Goal: Communication & Community: Share content

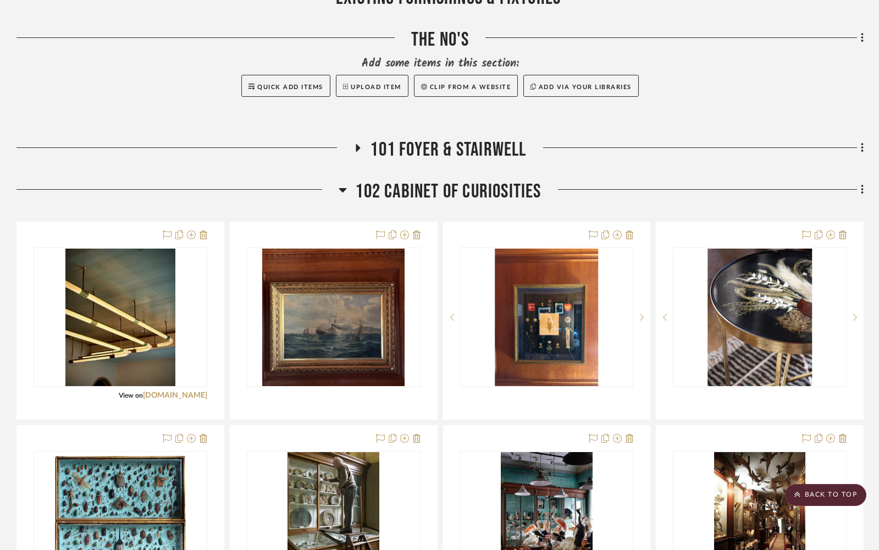
scroll to position [602, 0]
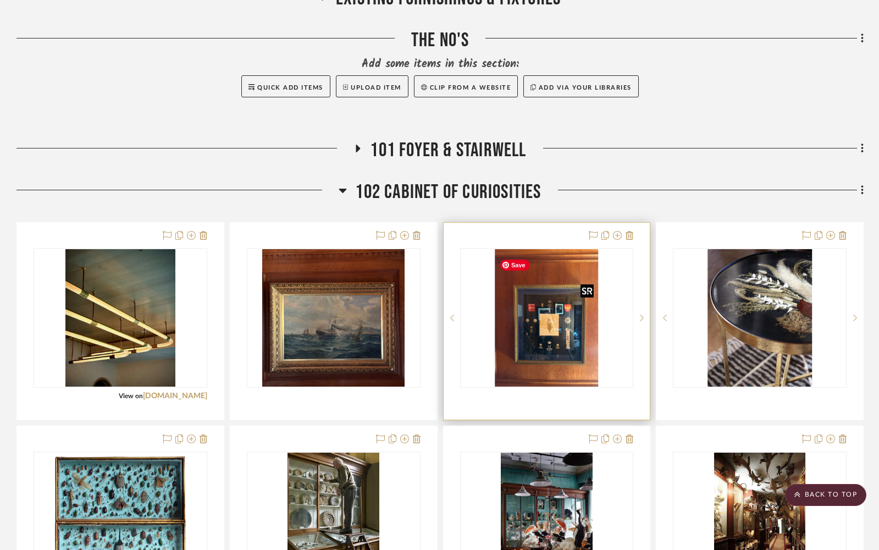
click at [545, 335] on img "0" at bounding box center [546, 317] width 103 height 137
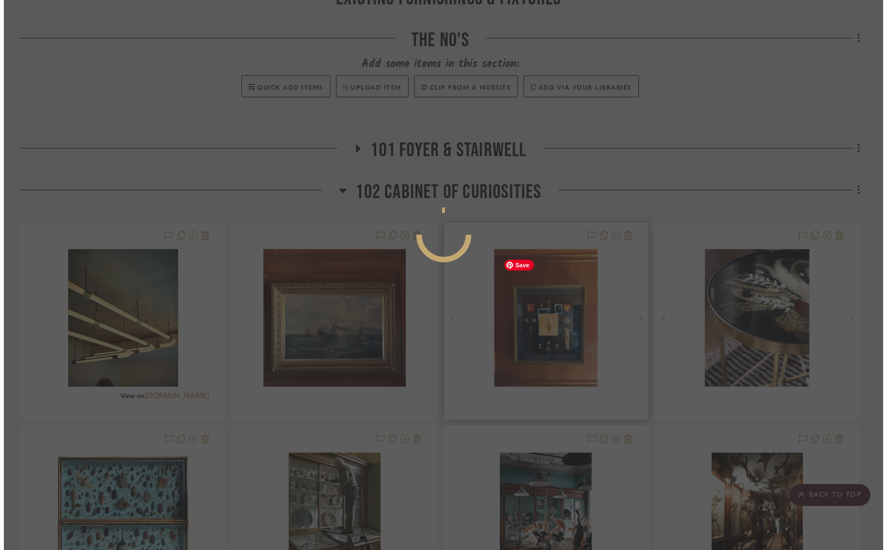
scroll to position [0, 0]
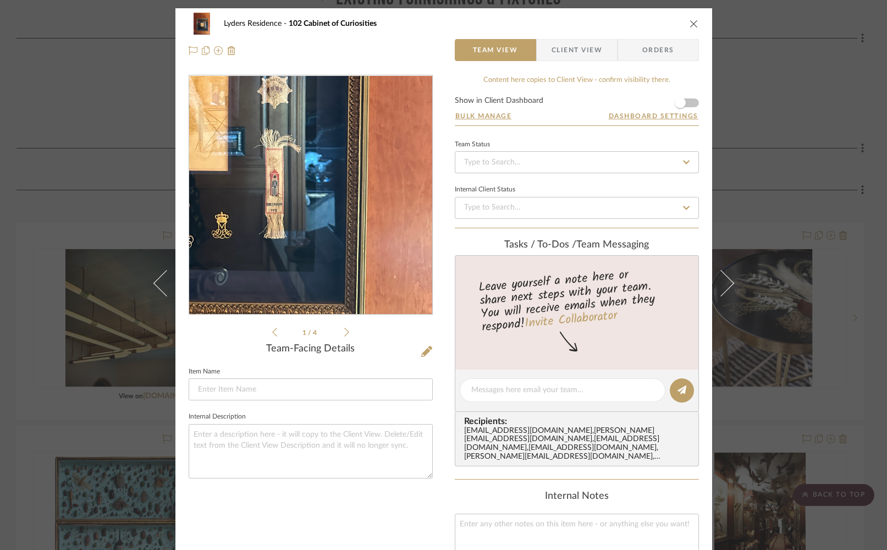
click at [369, 234] on img "0" at bounding box center [310, 195] width 179 height 239
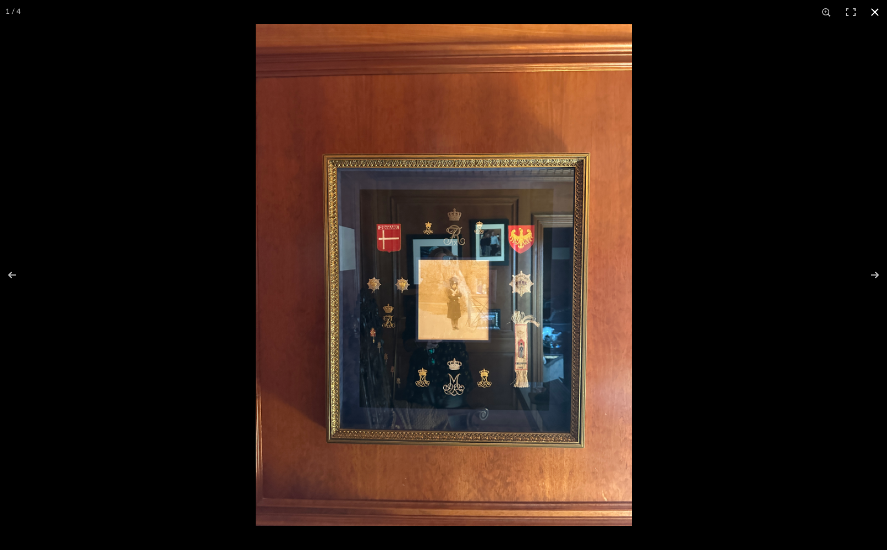
click at [853, 7] on button at bounding box center [875, 12] width 24 height 24
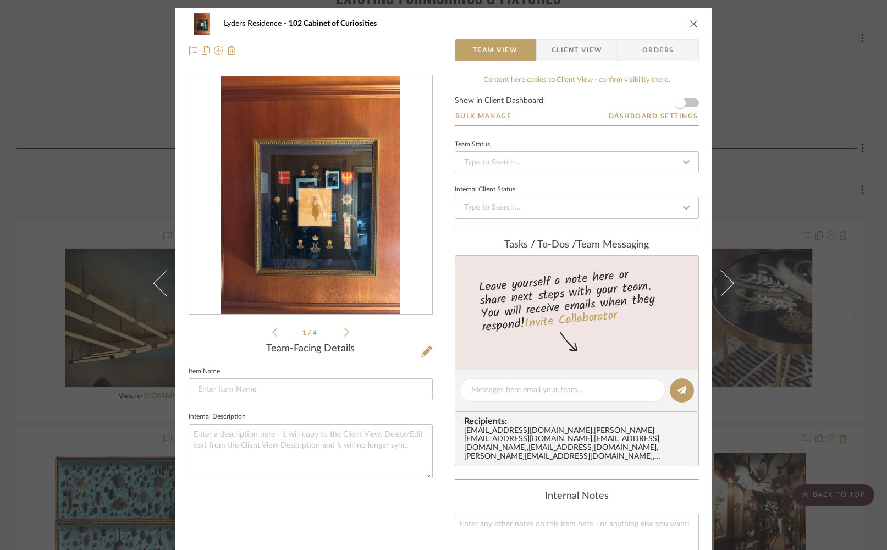
click at [689, 21] on icon "close" at bounding box center [693, 23] width 9 height 9
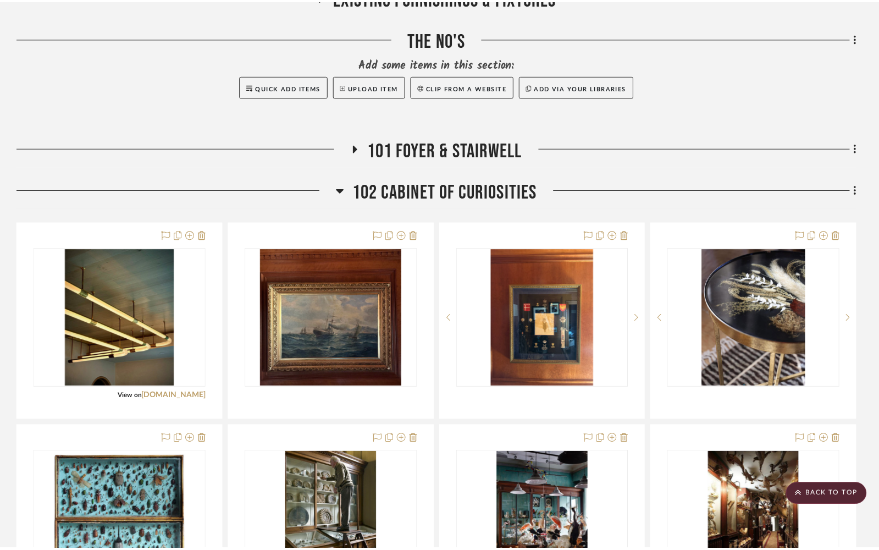
scroll to position [602, 0]
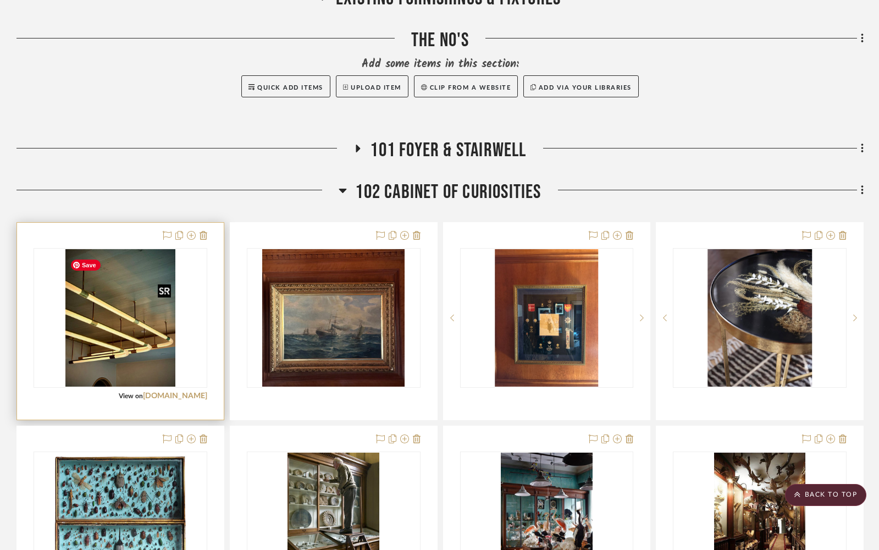
click at [140, 328] on img "0" at bounding box center [120, 317] width 110 height 137
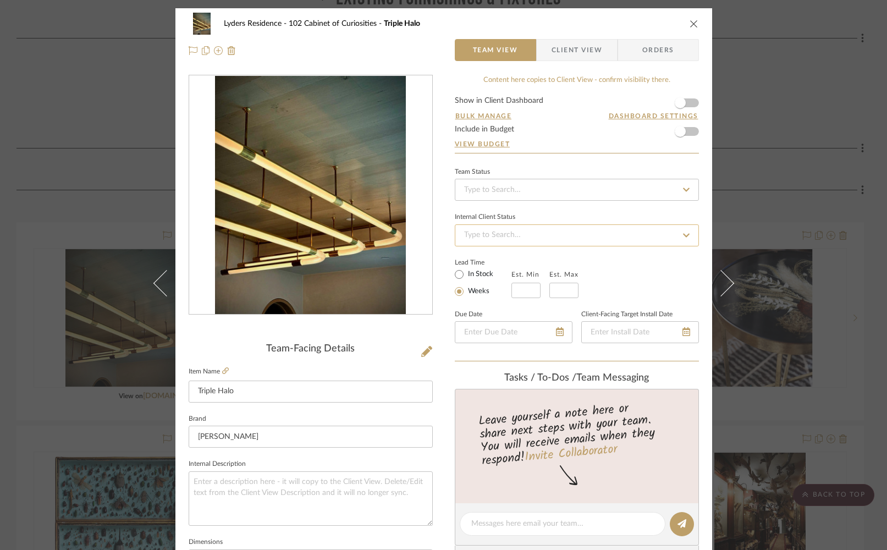
scroll to position [427, 0]
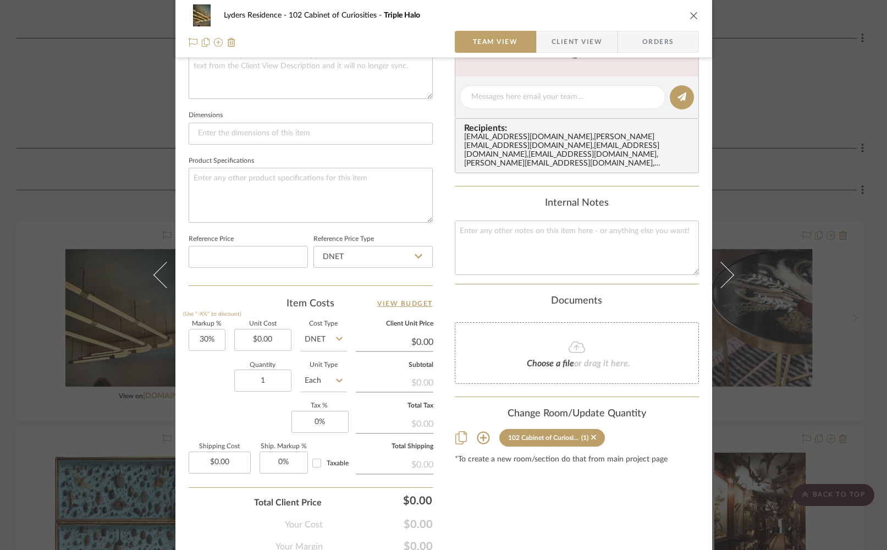
click at [592, 437] on sr-tag "102 Cabinet of Curiosities (1)" at bounding box center [552, 438] width 106 height 18
click at [689, 15] on icon "close" at bounding box center [693, 15] width 9 height 9
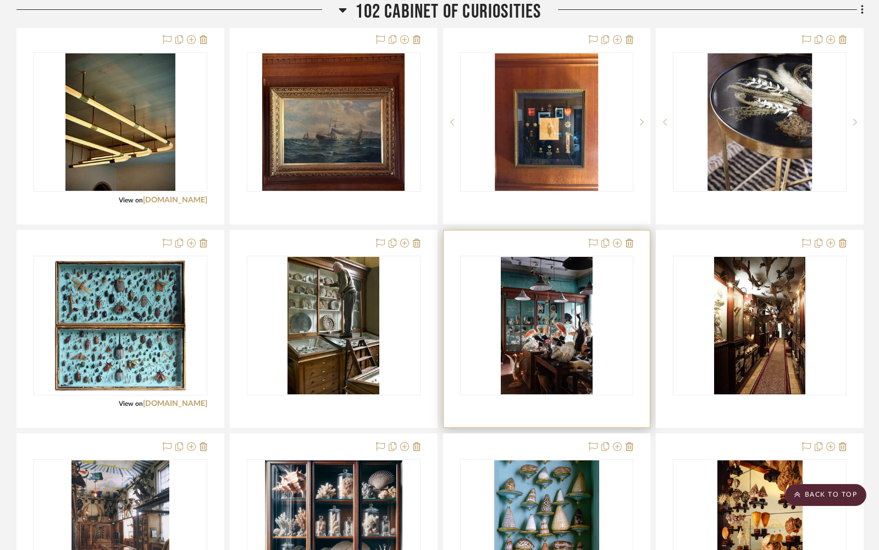
scroll to position [803, 0]
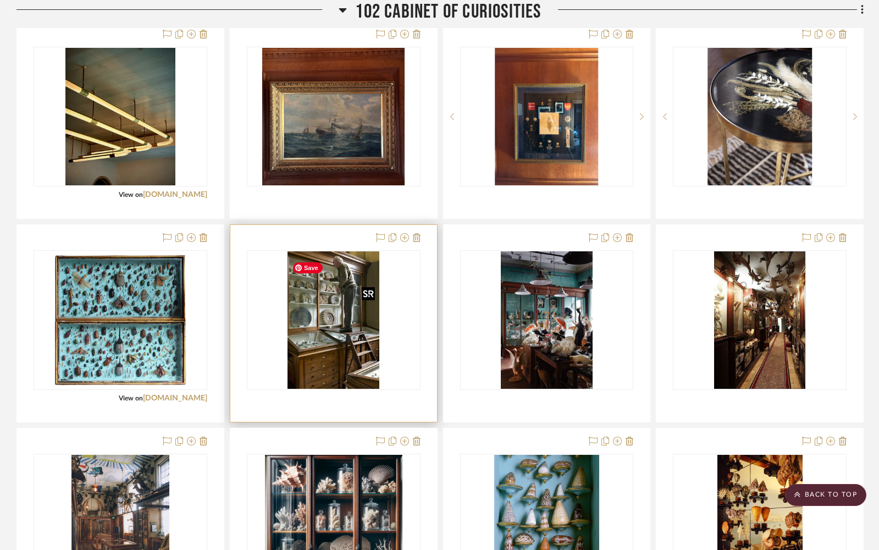
click at [333, 312] on img "0" at bounding box center [333, 319] width 91 height 137
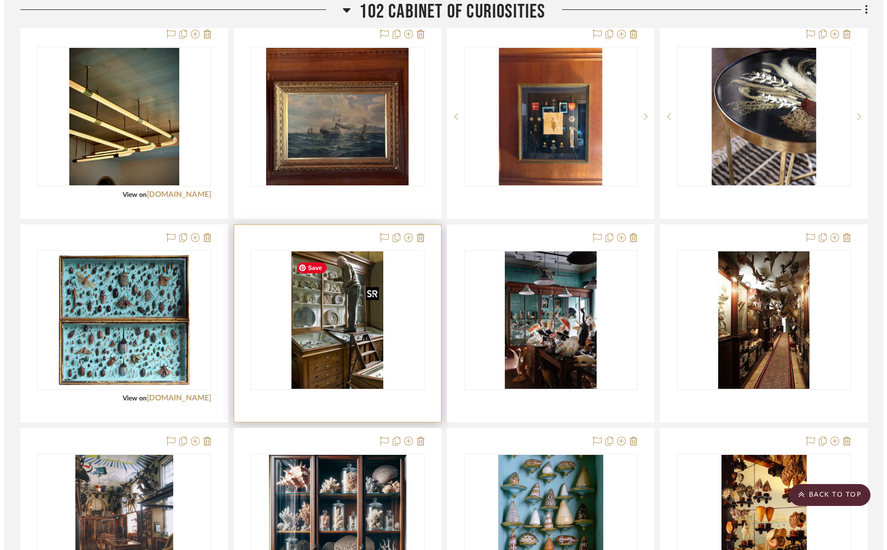
scroll to position [0, 0]
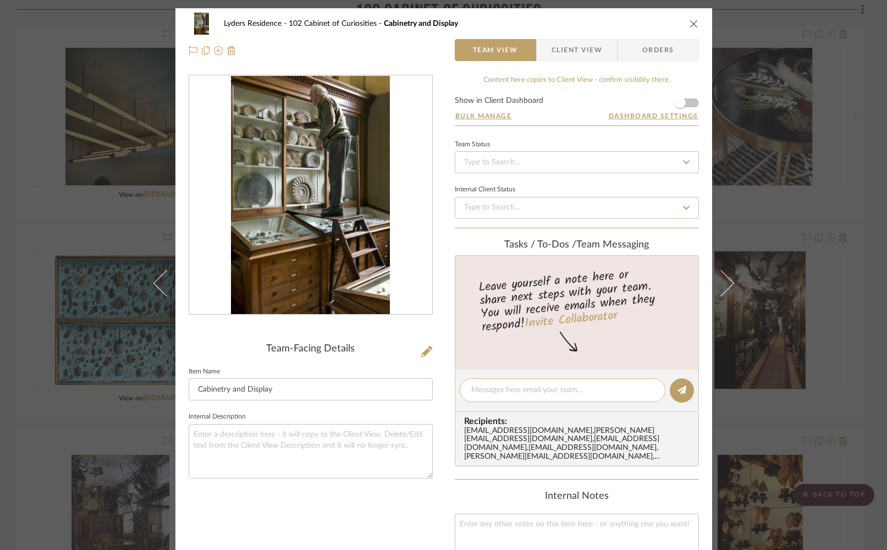
click at [530, 389] on textarea at bounding box center [562, 390] width 183 height 12
drag, startPoint x: 490, startPoint y: 383, endPoint x: 431, endPoint y: 379, distance: 59.0
click at [431, 379] on div "Lyders Residence 102 Cabinet of Curiosities Cabinetry and Display Team View Cli…" at bounding box center [443, 404] width 537 height 793
type textarea "Add to Canva inspo images page"
click at [678, 389] on icon at bounding box center [681, 389] width 9 height 9
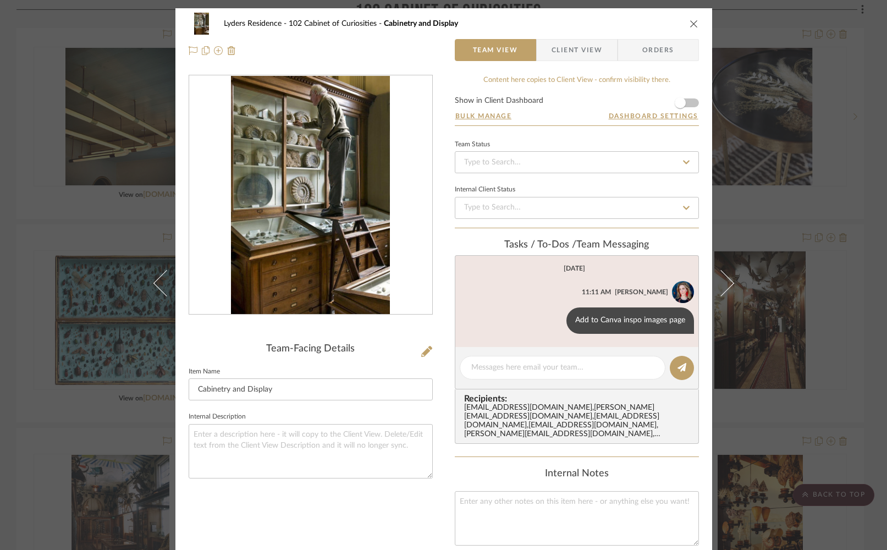
click at [689, 21] on icon "close" at bounding box center [693, 23] width 9 height 9
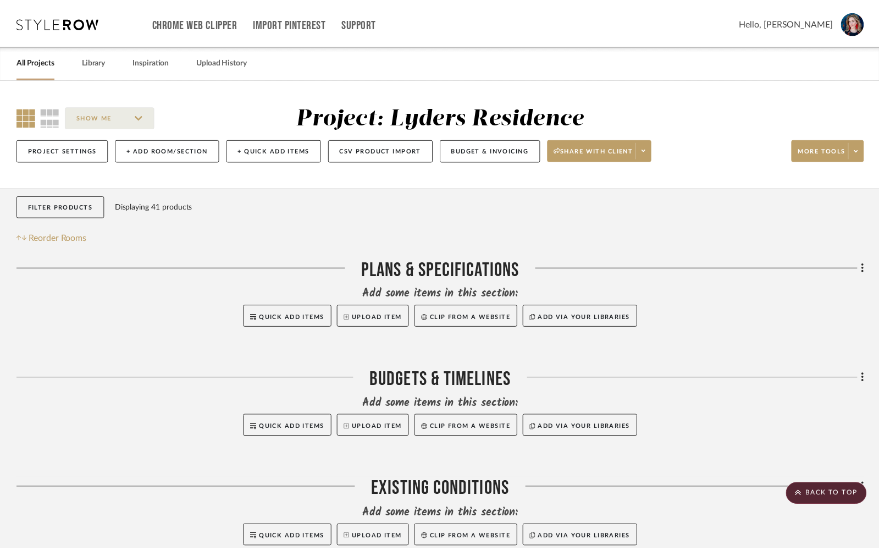
scroll to position [803, 0]
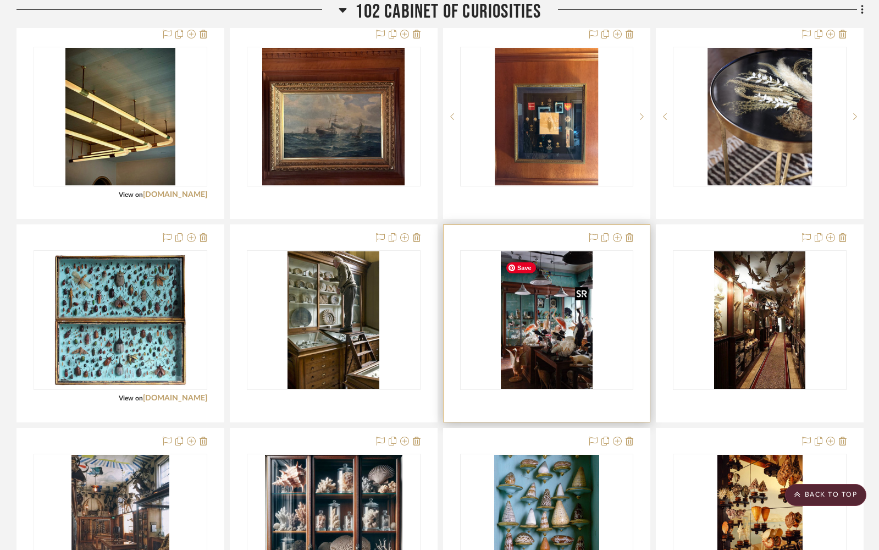
click at [552, 336] on img "0" at bounding box center [546, 319] width 91 height 137
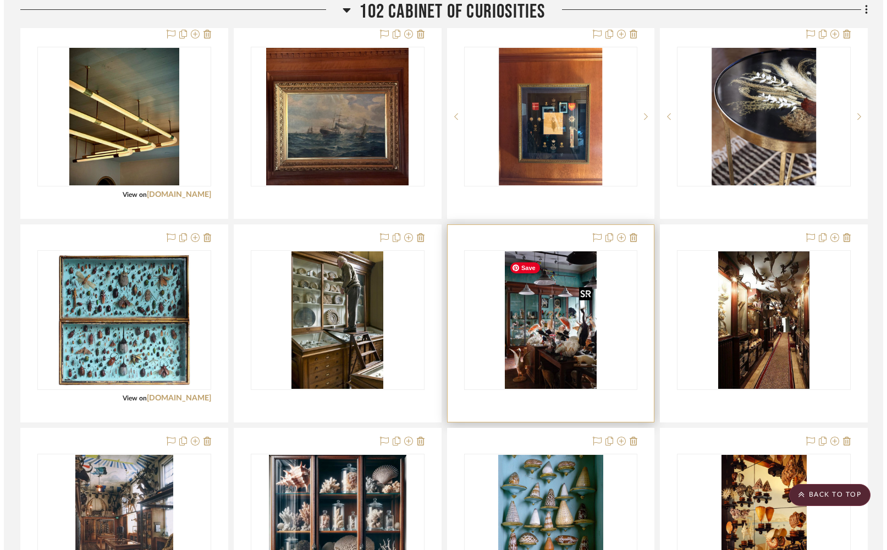
scroll to position [0, 0]
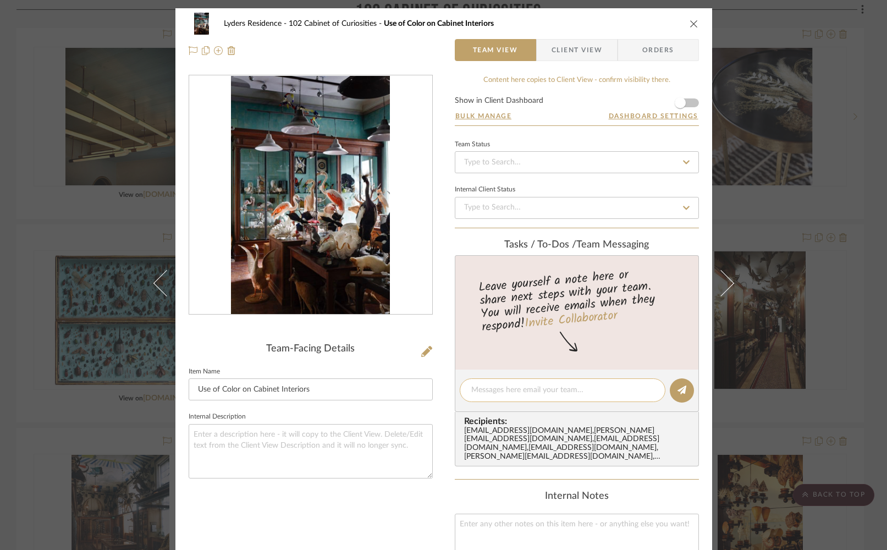
click at [540, 384] on textarea at bounding box center [562, 390] width 183 height 12
paste textarea "Add to Canva inspo images page"
type textarea "Add to Canva inspo images page"
click at [678, 392] on icon at bounding box center [681, 389] width 9 height 9
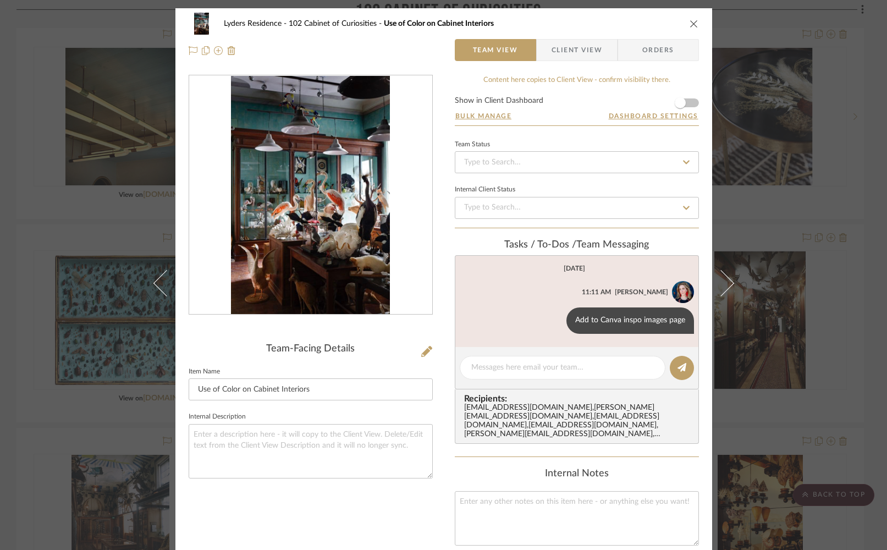
click at [689, 28] on button "close" at bounding box center [694, 24] width 10 height 10
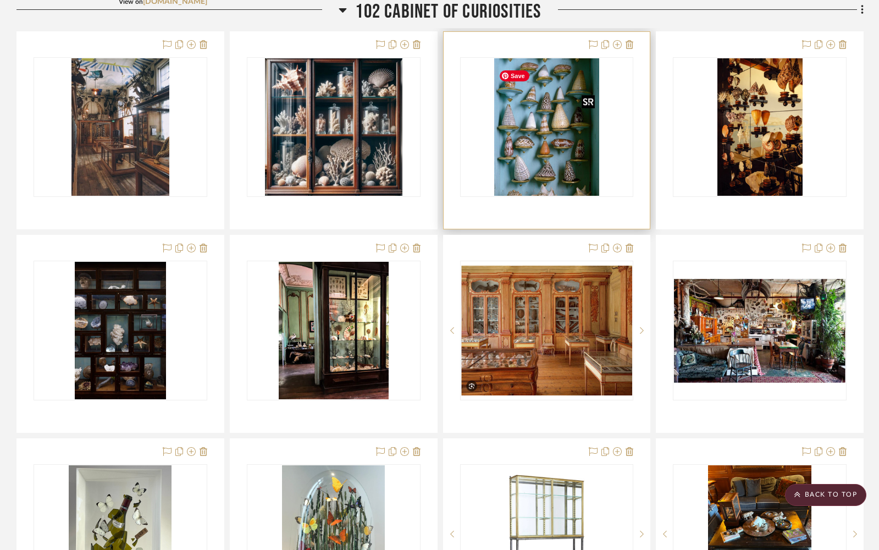
scroll to position [1200, 0]
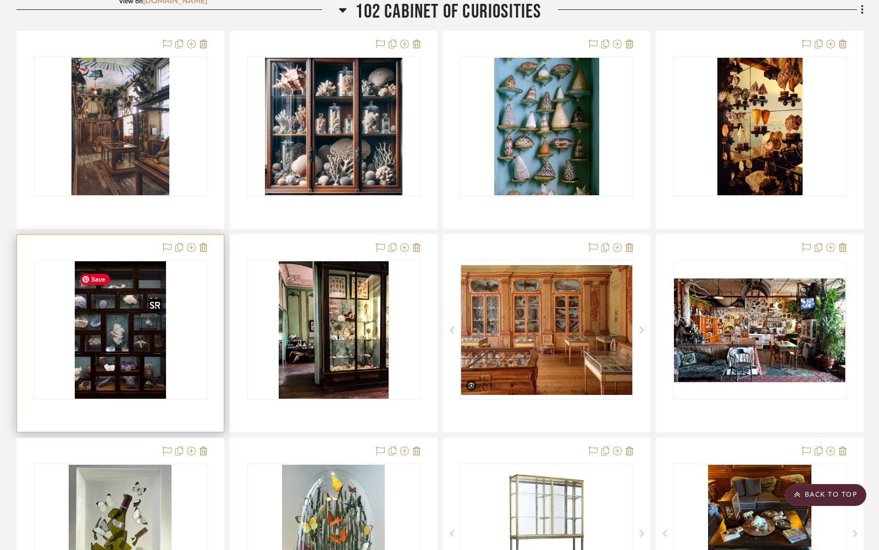
click at [128, 351] on img "0" at bounding box center [120, 329] width 91 height 137
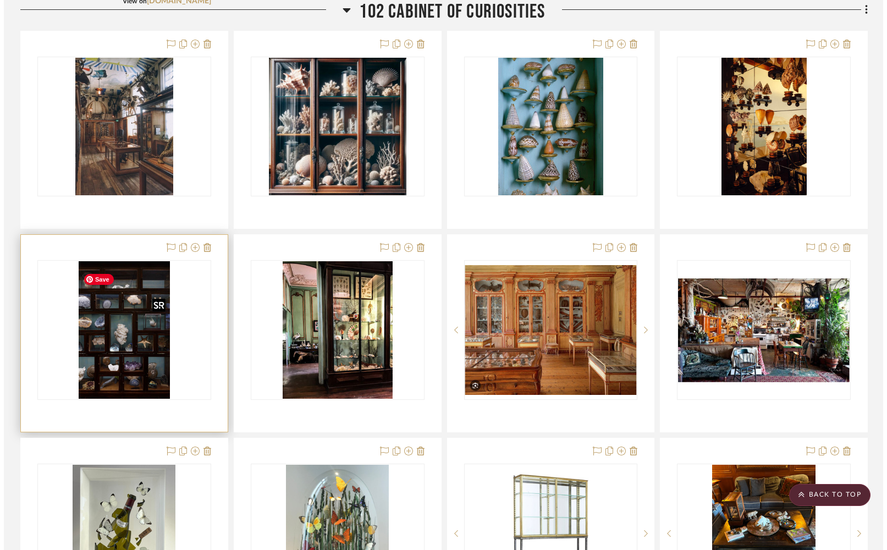
scroll to position [0, 0]
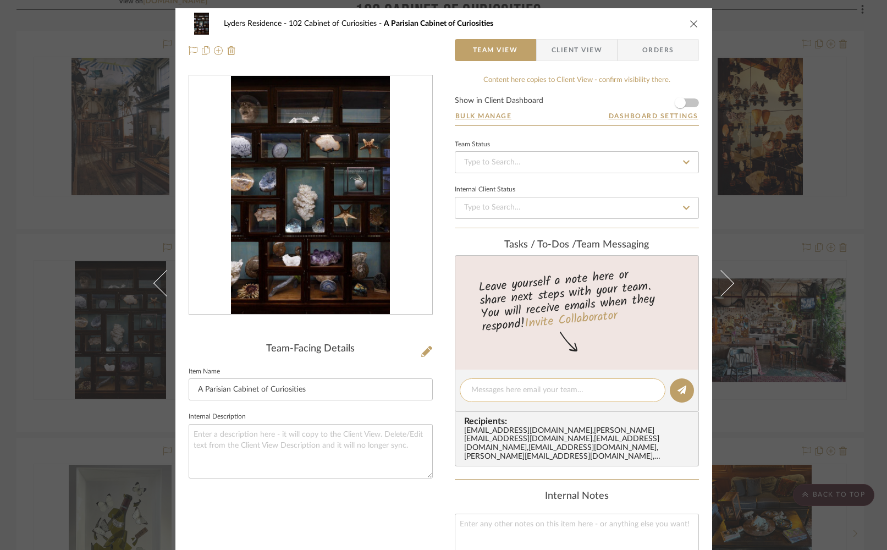
click at [521, 389] on textarea at bounding box center [562, 390] width 183 height 12
paste textarea "Add to Canva inspo images page"
type textarea "Add to Canva inspo images page"
click at [679, 390] on icon at bounding box center [681, 389] width 9 height 9
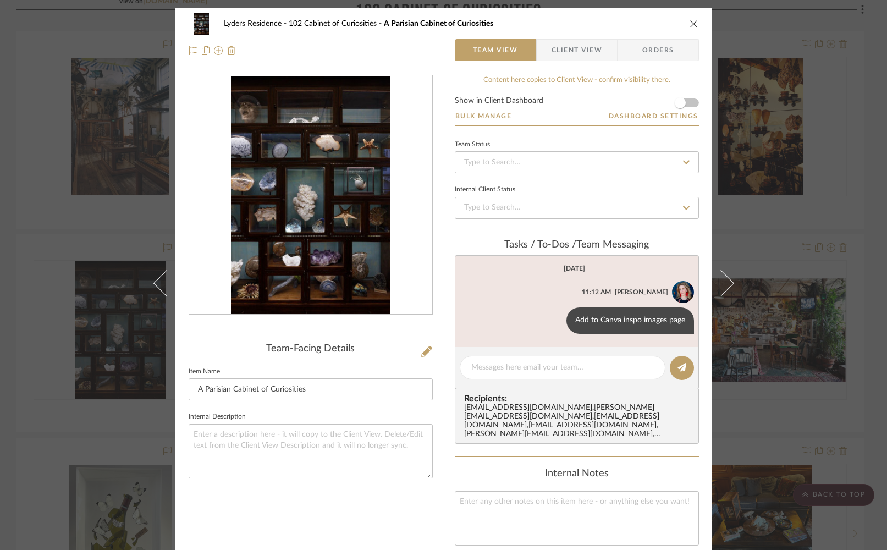
click at [689, 21] on icon "close" at bounding box center [693, 23] width 9 height 9
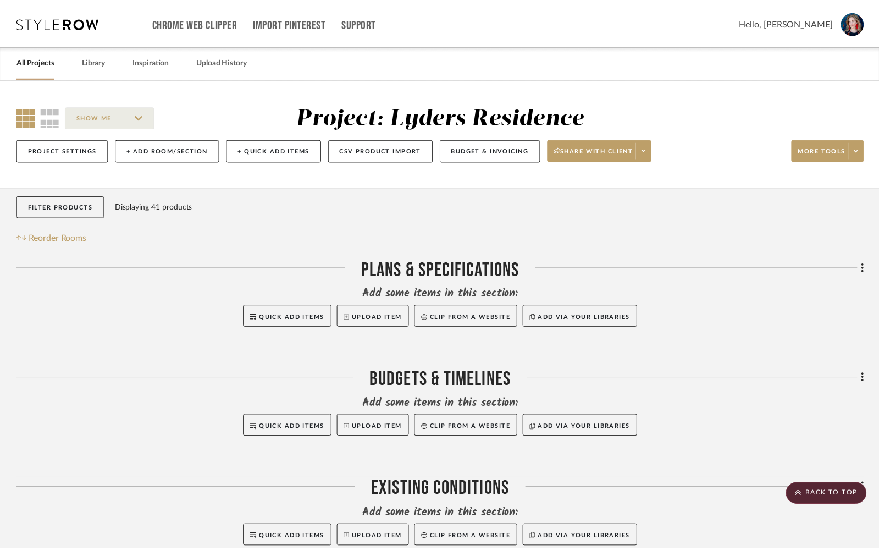
scroll to position [1200, 0]
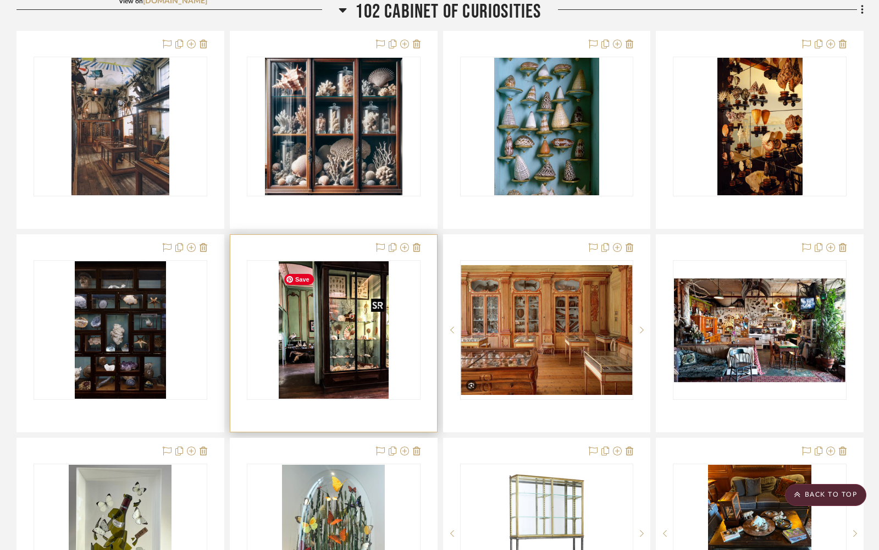
click at [323, 351] on img "0" at bounding box center [334, 329] width 110 height 137
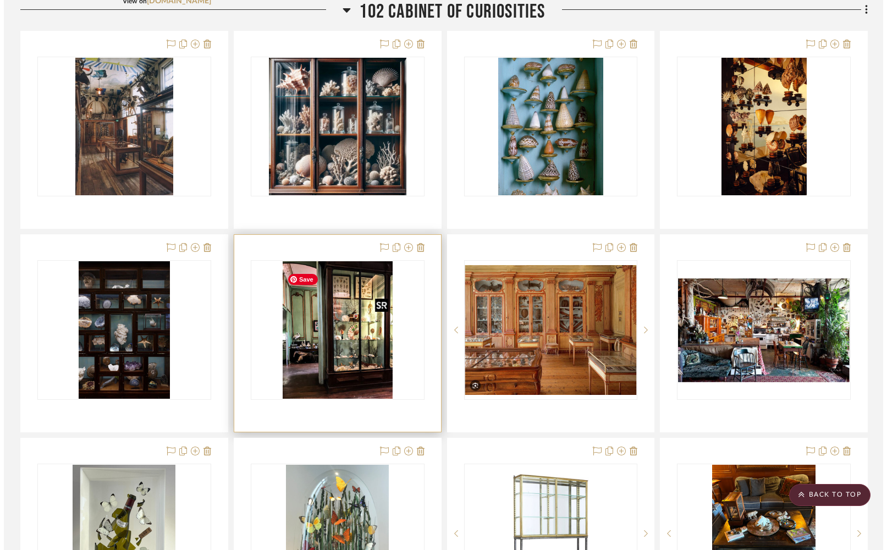
scroll to position [0, 0]
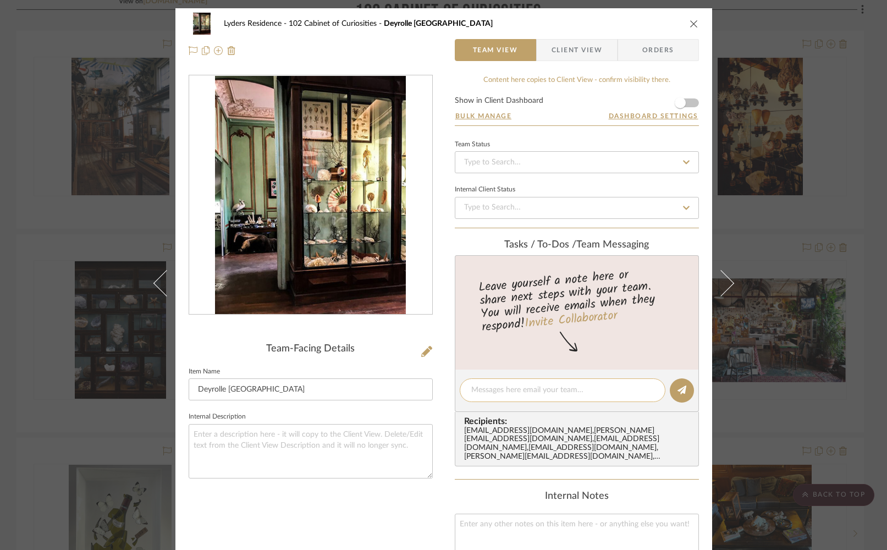
click at [510, 396] on div at bounding box center [563, 390] width 206 height 24
click at [609, 390] on textarea at bounding box center [562, 390] width 183 height 12
paste textarea "Add to Canva inspo images page"
type textarea "Add to Canva inspo images page"
drag, startPoint x: 675, startPoint y: 387, endPoint x: 674, endPoint y: 373, distance: 14.3
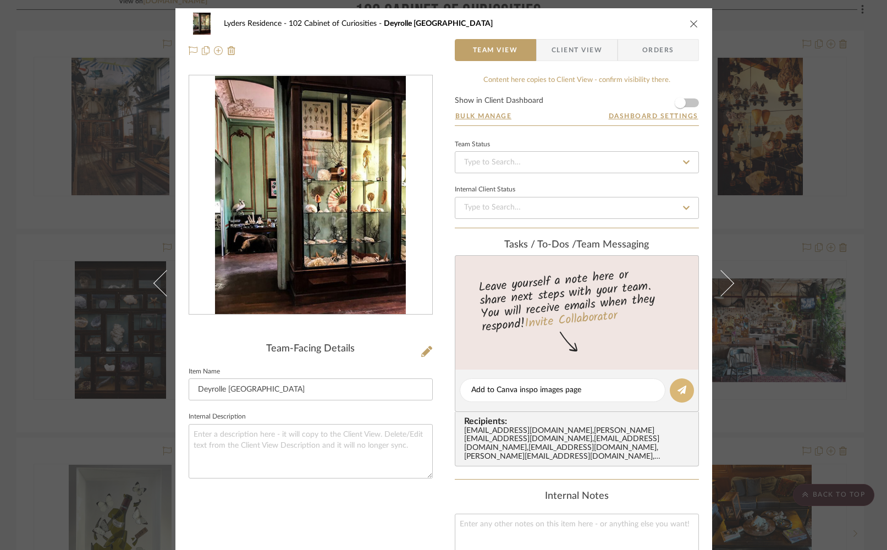
click at [677, 387] on icon at bounding box center [681, 389] width 9 height 9
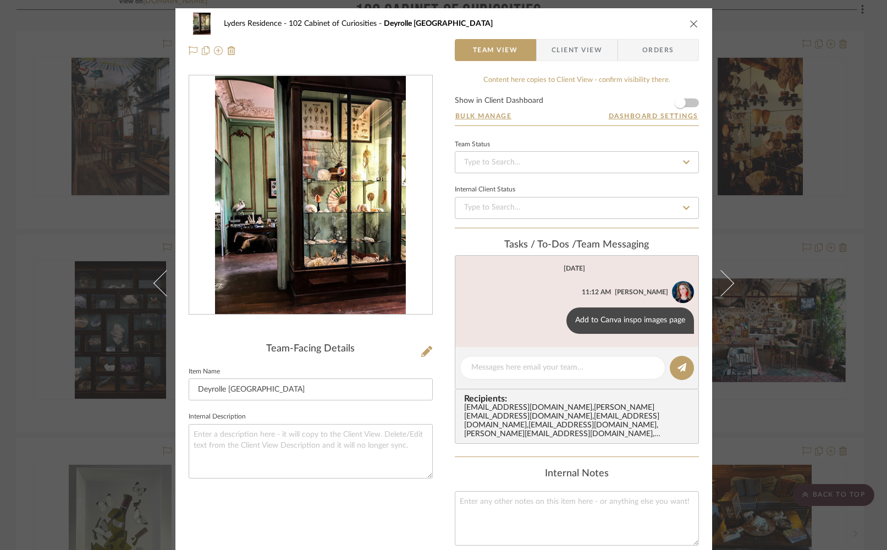
drag, startPoint x: 691, startPoint y: 21, endPoint x: 676, endPoint y: 34, distance: 19.1
click at [691, 21] on icon "close" at bounding box center [693, 23] width 9 height 9
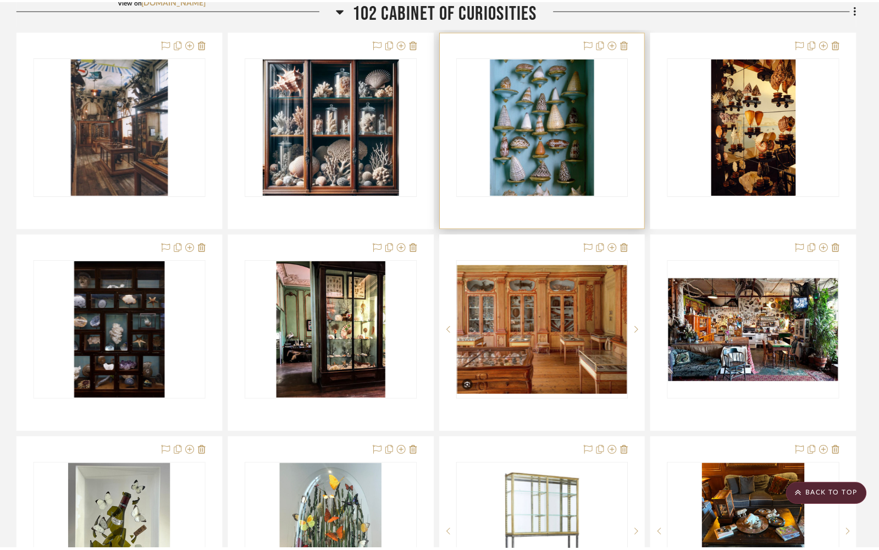
scroll to position [1200, 0]
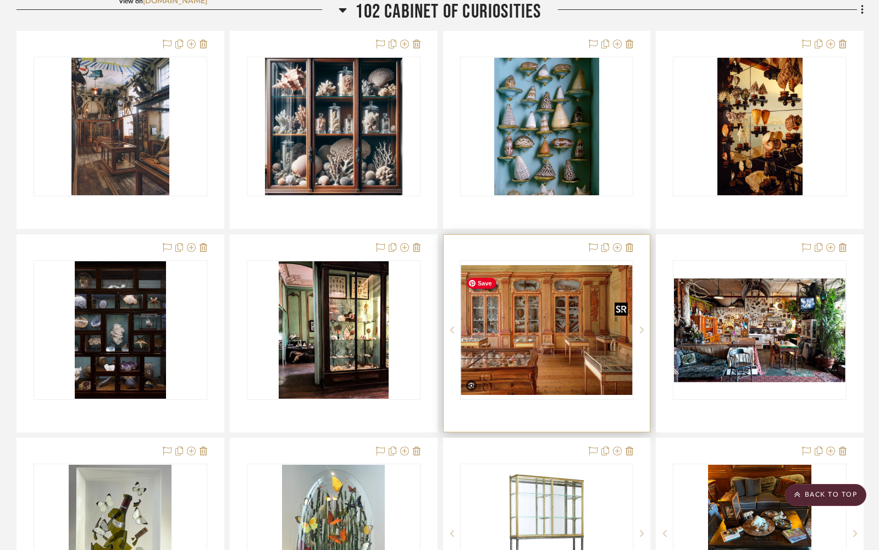
click at [588, 344] on img "0" at bounding box center [547, 330] width 172 height 130
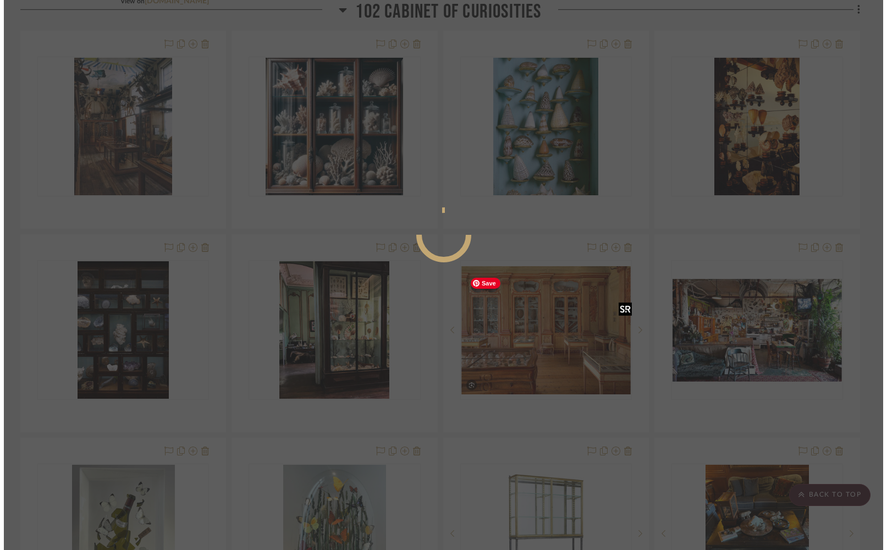
scroll to position [0, 0]
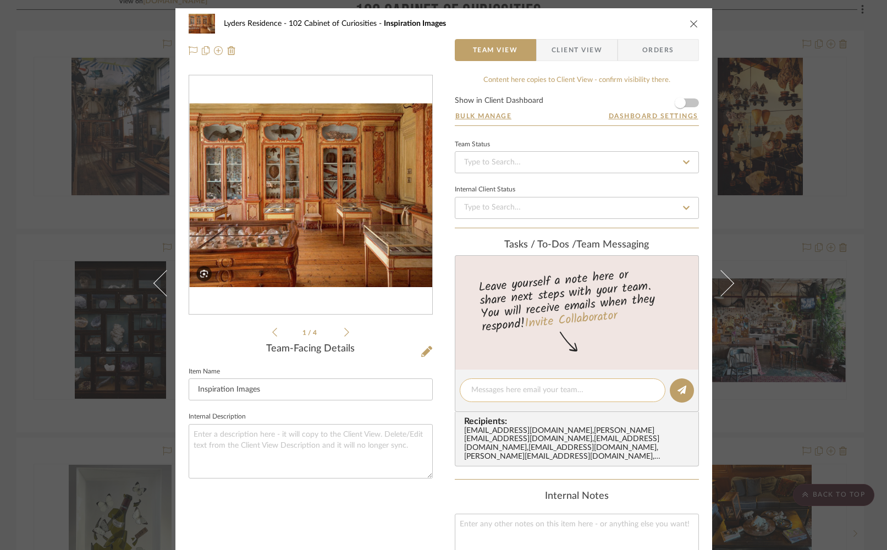
click at [484, 390] on textarea at bounding box center [562, 390] width 183 height 12
paste textarea "Add to Canva inspo images page"
type textarea "Add to Canva inspo images page"
click at [677, 385] on icon at bounding box center [681, 389] width 9 height 9
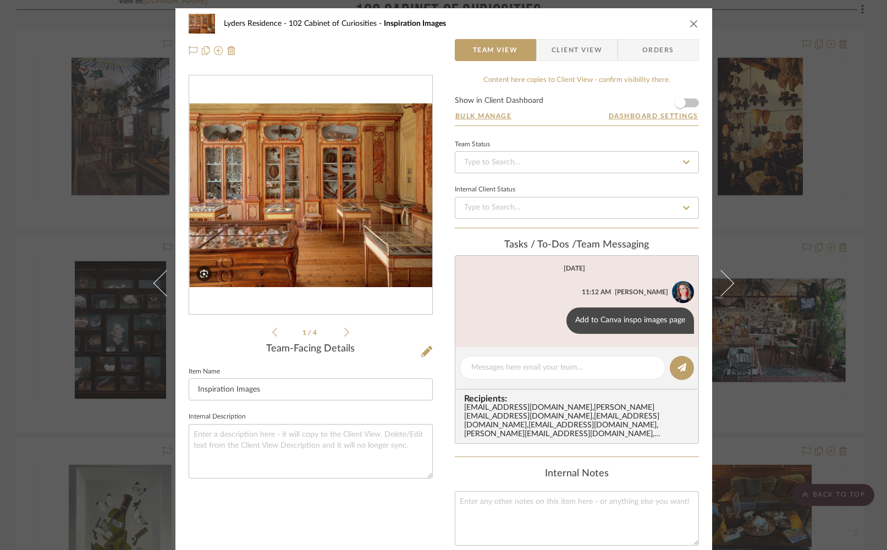
click at [779, 266] on div "Lyders Residence 102 Cabinet of Curiosities Inspiration Images Team View Client…" at bounding box center [443, 275] width 887 height 550
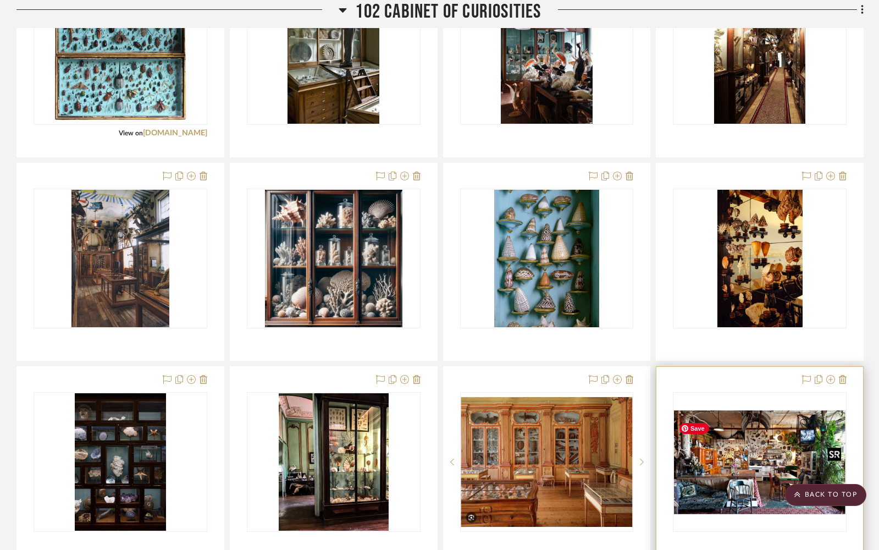
scroll to position [1067, 0]
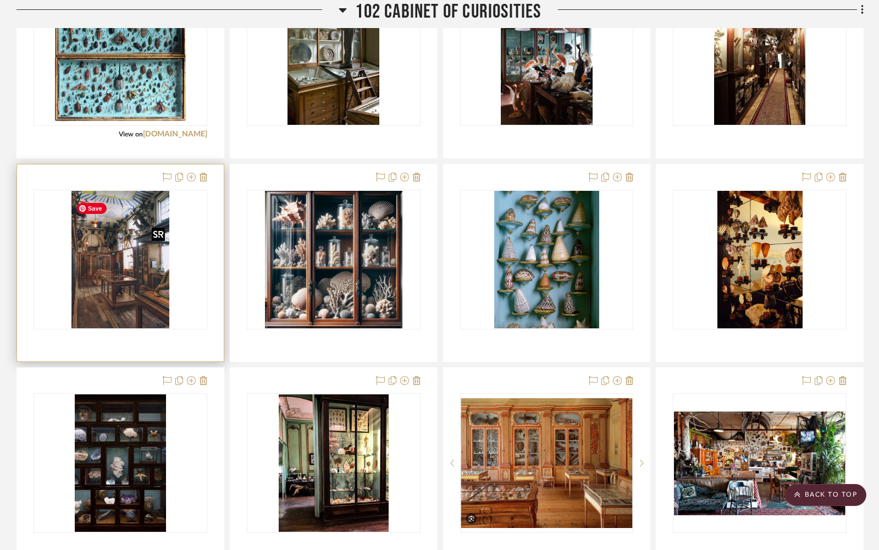
click at [138, 310] on img "0" at bounding box center [120, 259] width 98 height 137
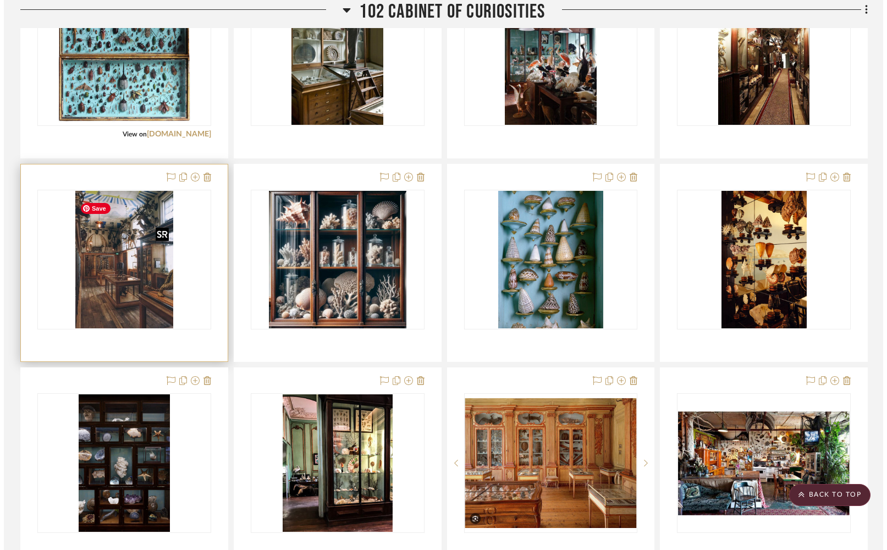
scroll to position [0, 0]
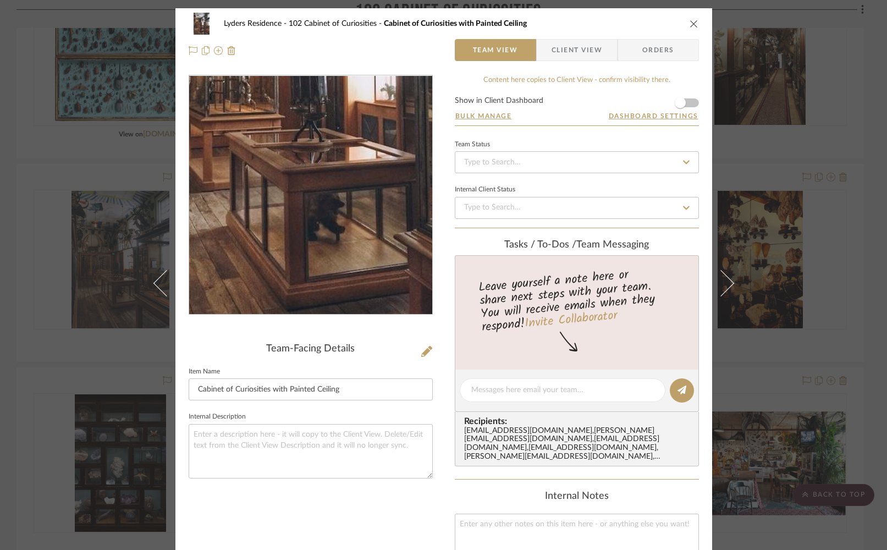
click at [300, 242] on img "0" at bounding box center [310, 195] width 171 height 239
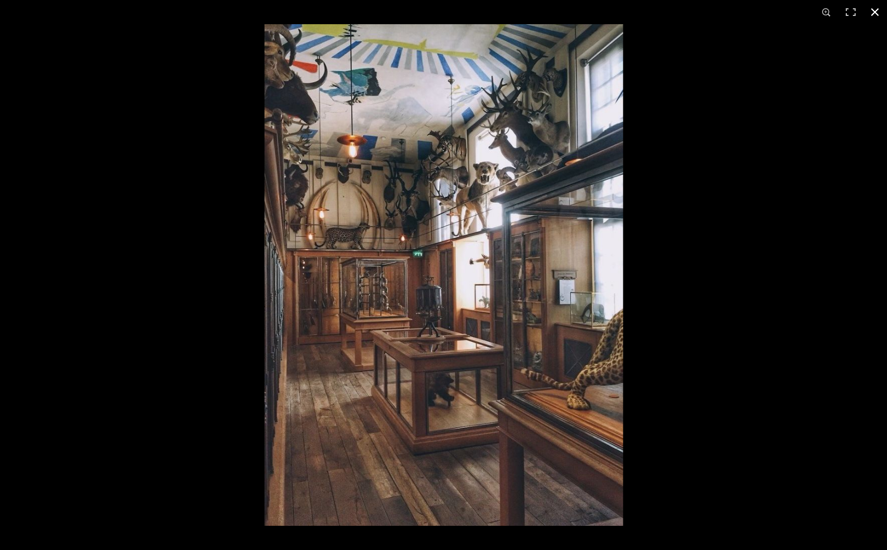
click at [853, 10] on button at bounding box center [875, 12] width 24 height 24
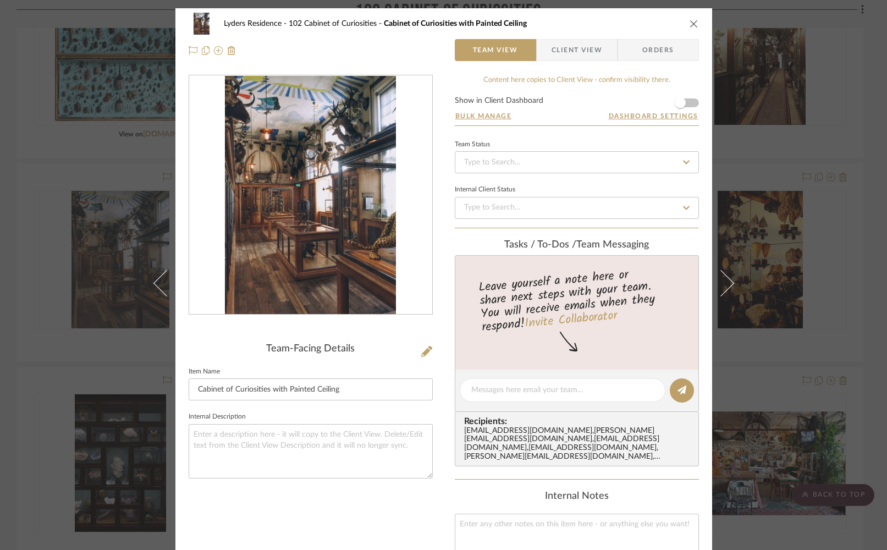
click at [689, 21] on icon "close" at bounding box center [693, 23] width 9 height 9
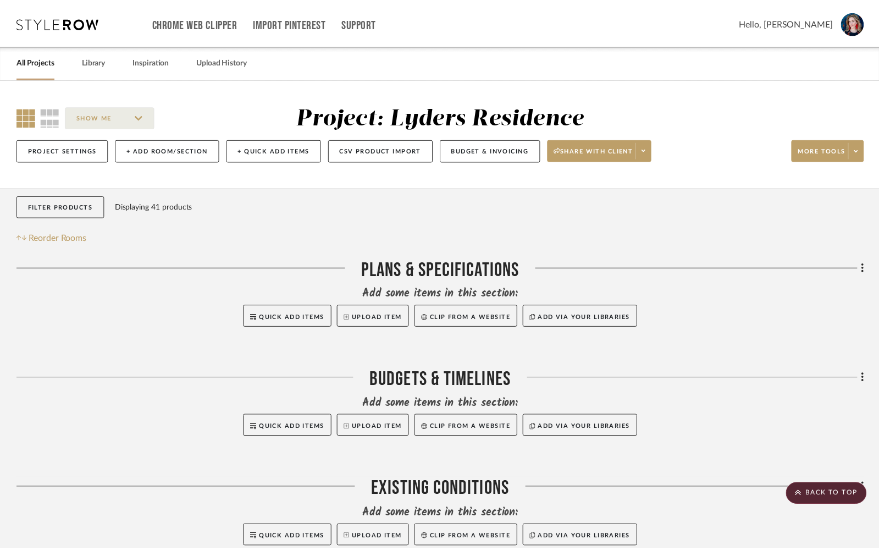
scroll to position [1067, 0]
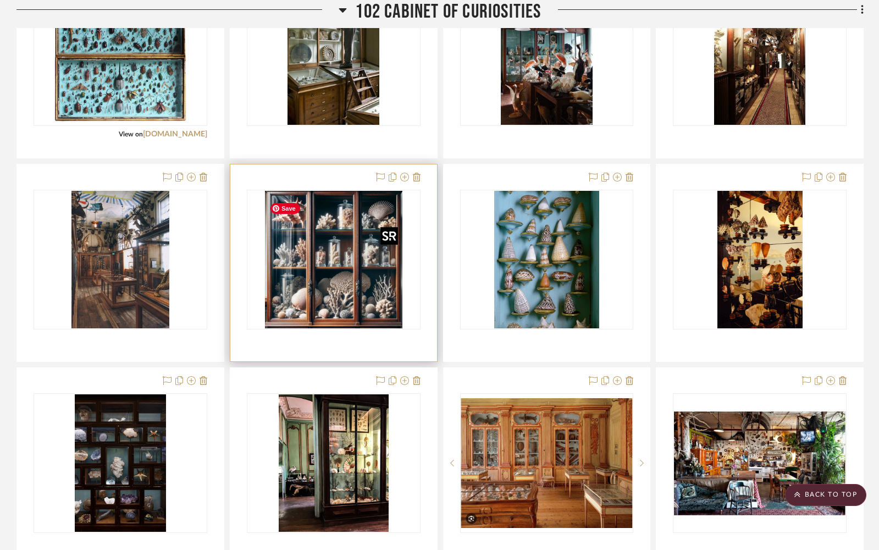
click at [322, 296] on img "0" at bounding box center [333, 259] width 137 height 137
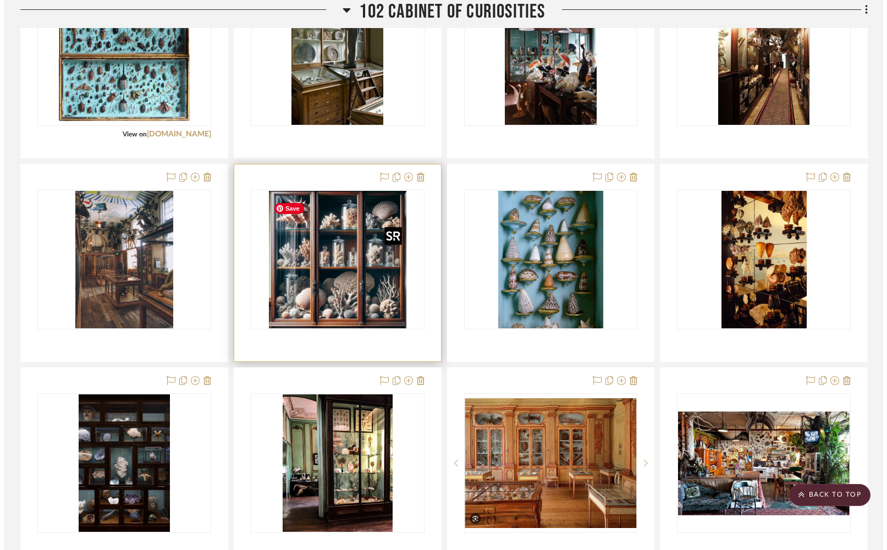
scroll to position [0, 0]
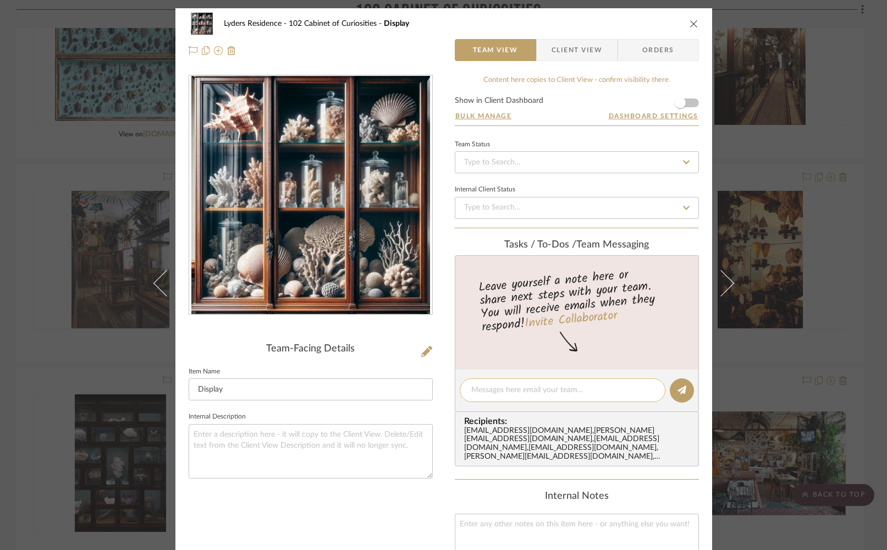
click at [512, 394] on textarea at bounding box center [562, 390] width 183 height 12
paste textarea "Add to Canva inspo images page"
type textarea "Add to Canva inspo images page"
click at [677, 394] on fa-icon at bounding box center [681, 390] width 9 height 9
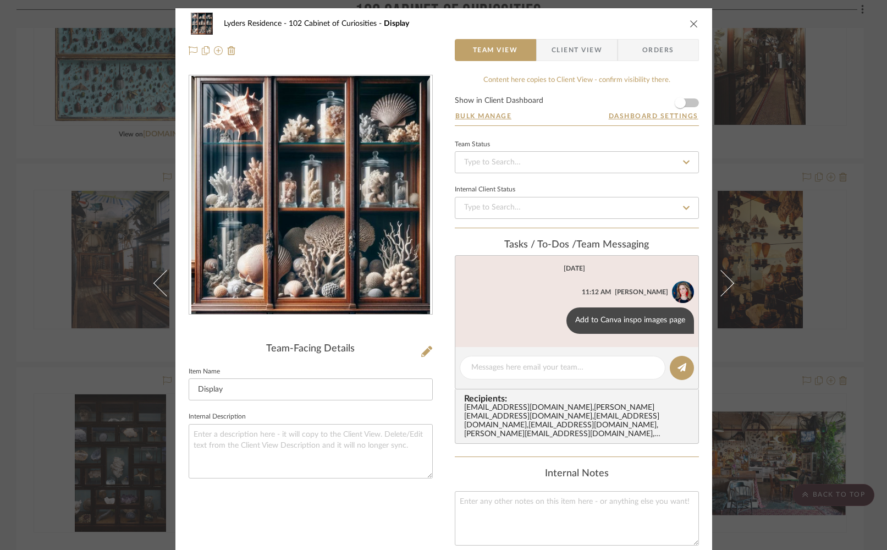
click at [689, 24] on icon "close" at bounding box center [693, 23] width 9 height 9
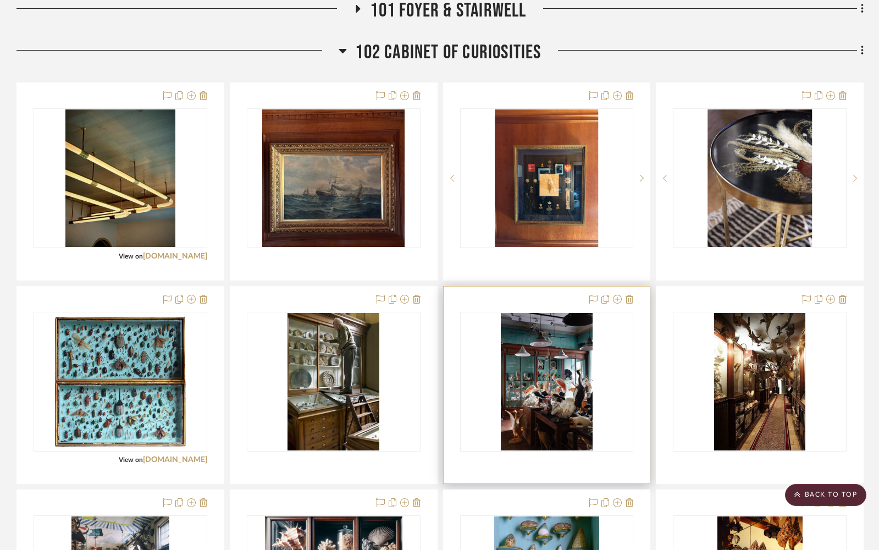
scroll to position [743, 0]
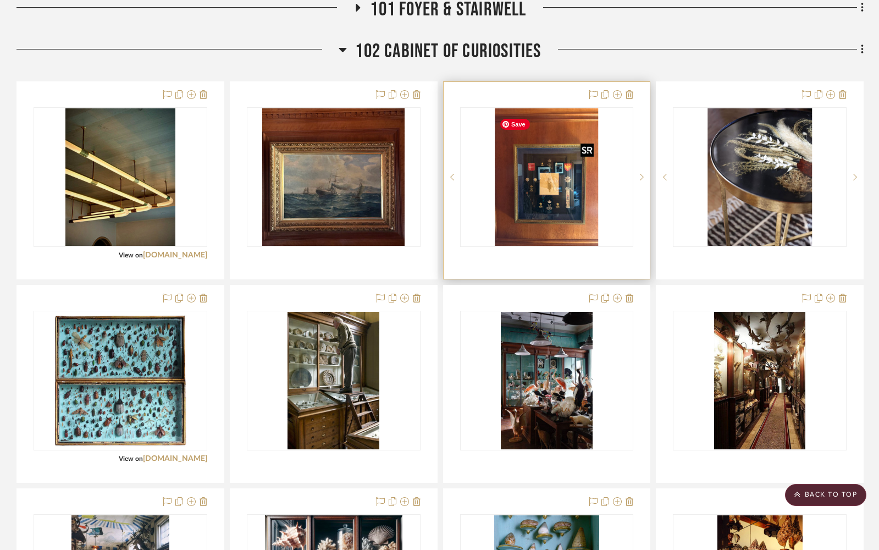
click at [534, 189] on img "0" at bounding box center [546, 176] width 103 height 137
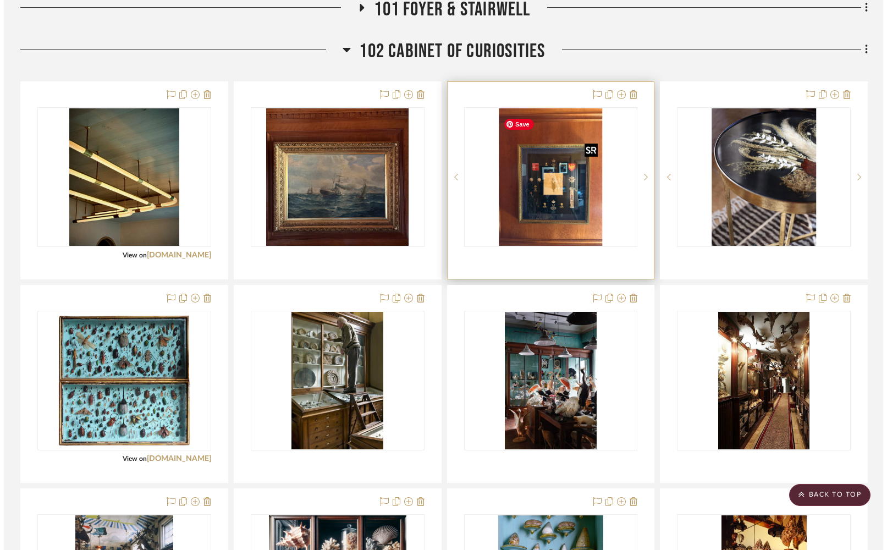
scroll to position [0, 0]
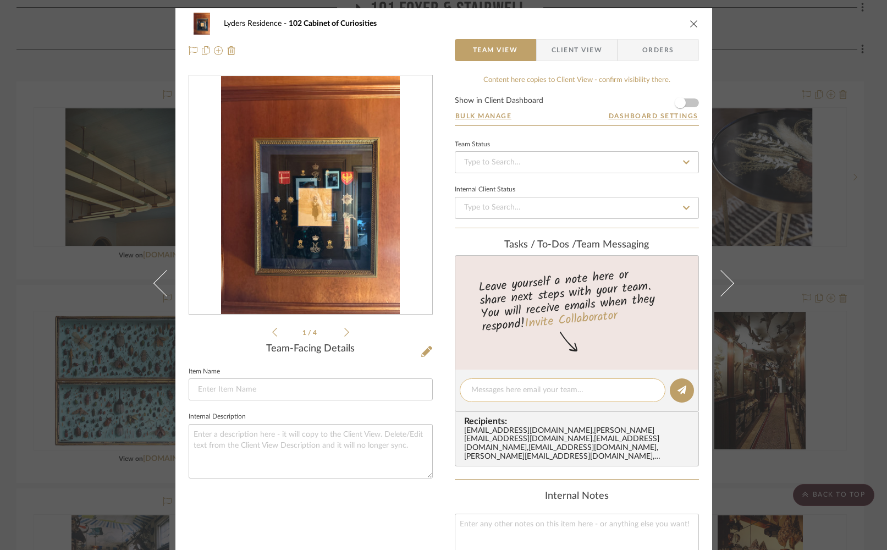
click at [569, 390] on textarea at bounding box center [562, 390] width 183 height 12
paste textarea "Add to Canva inspo images page"
type textarea "Add to Canva inspo images page"
click at [677, 389] on icon at bounding box center [681, 389] width 9 height 9
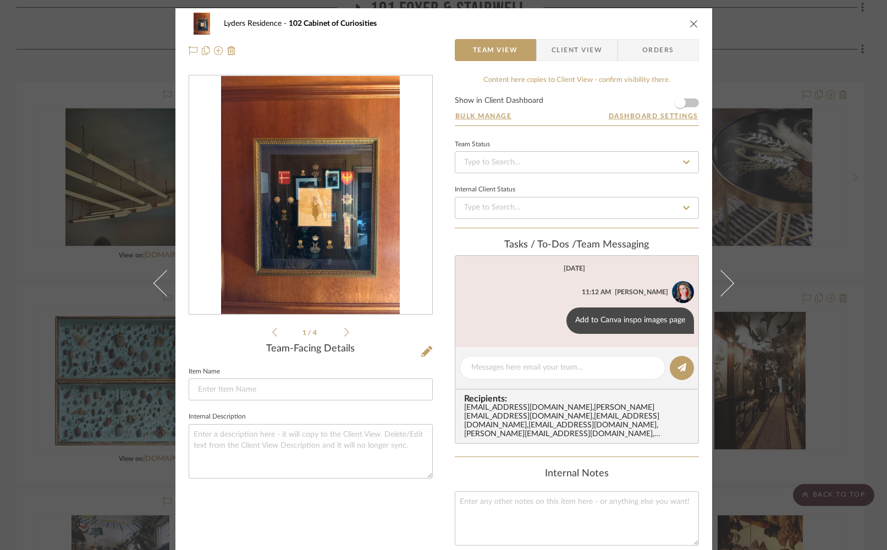
click at [692, 20] on icon "close" at bounding box center [693, 23] width 9 height 9
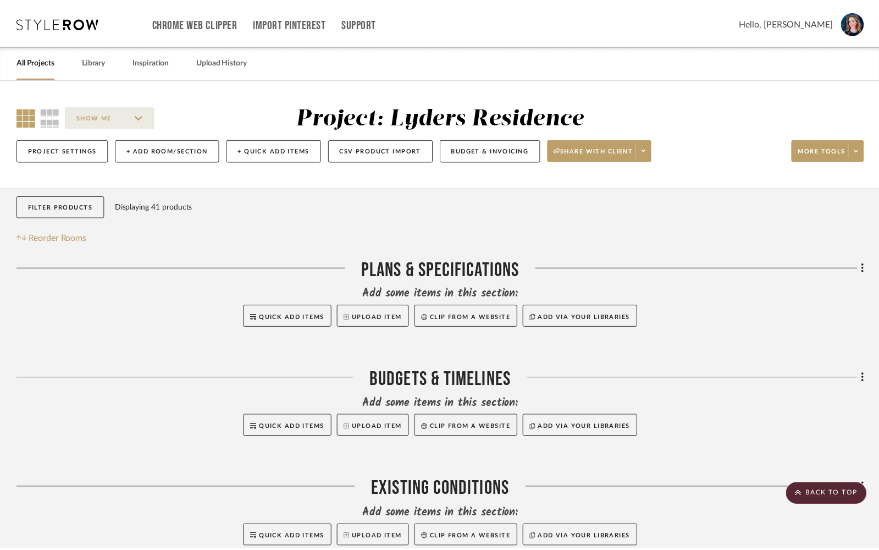
scroll to position [743, 0]
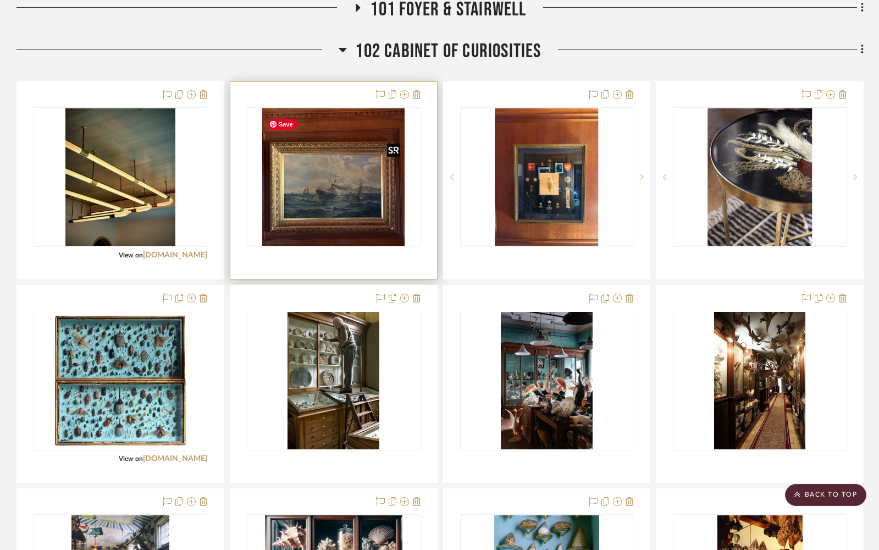
click at [359, 197] on img "0" at bounding box center [333, 176] width 142 height 137
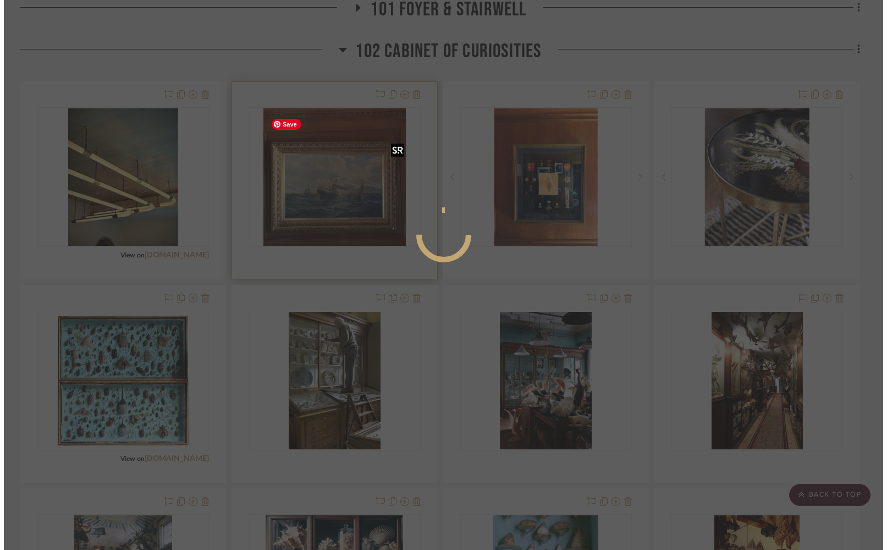
scroll to position [0, 0]
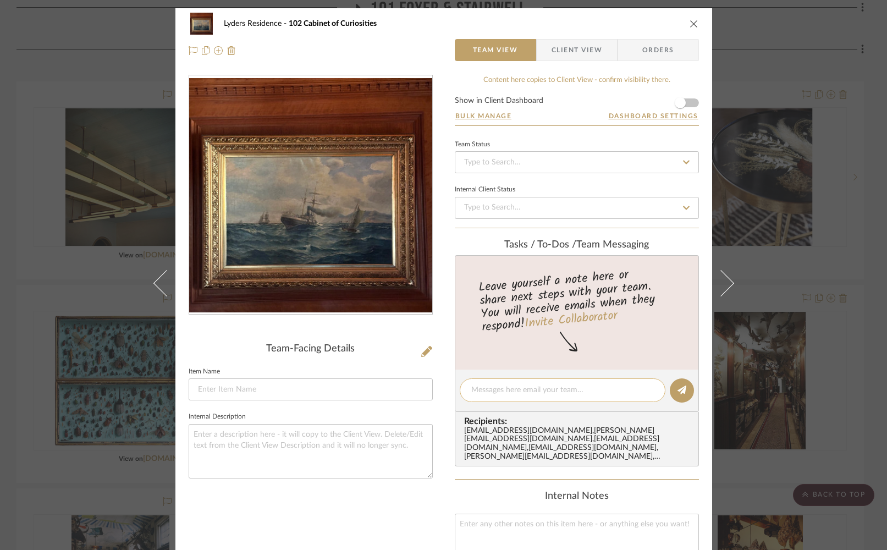
click at [511, 392] on textarea at bounding box center [562, 390] width 183 height 12
paste textarea "Add to Canva inspo images page"
type textarea "Add to Canva inspo images page"
click at [677, 389] on icon at bounding box center [681, 389] width 9 height 9
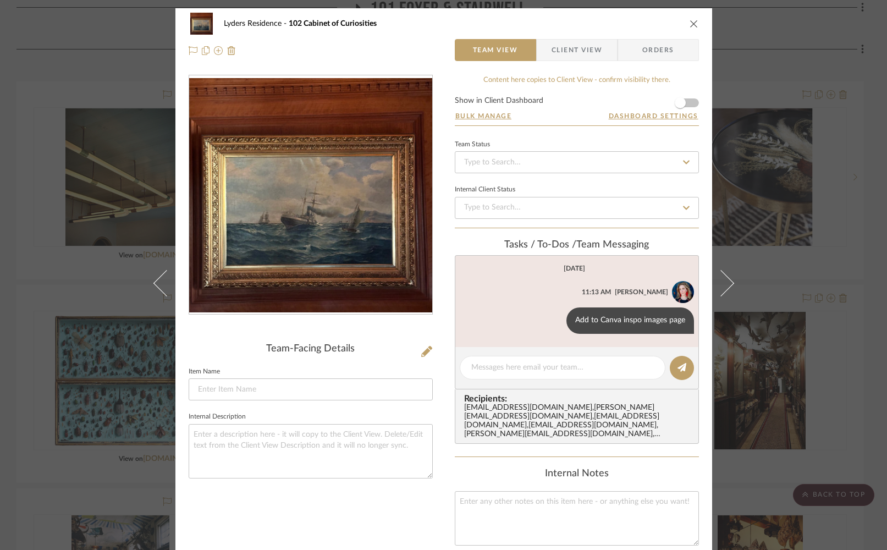
click at [689, 23] on icon "close" at bounding box center [693, 23] width 9 height 9
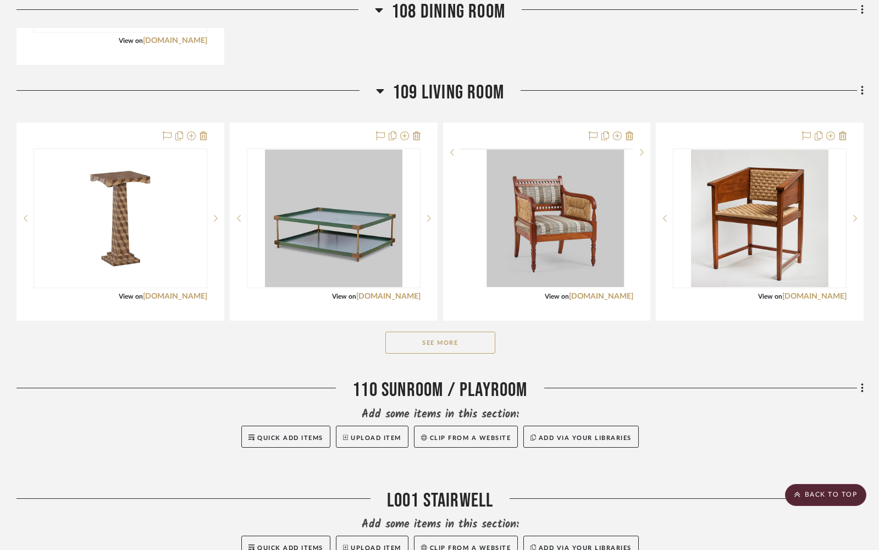
scroll to position [2490, 0]
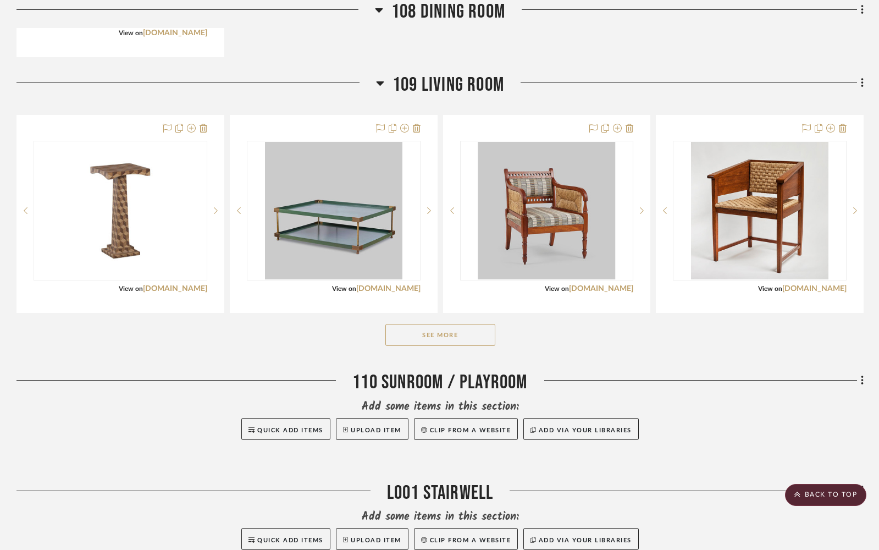
click at [416, 346] on button "See More" at bounding box center [440, 335] width 110 height 22
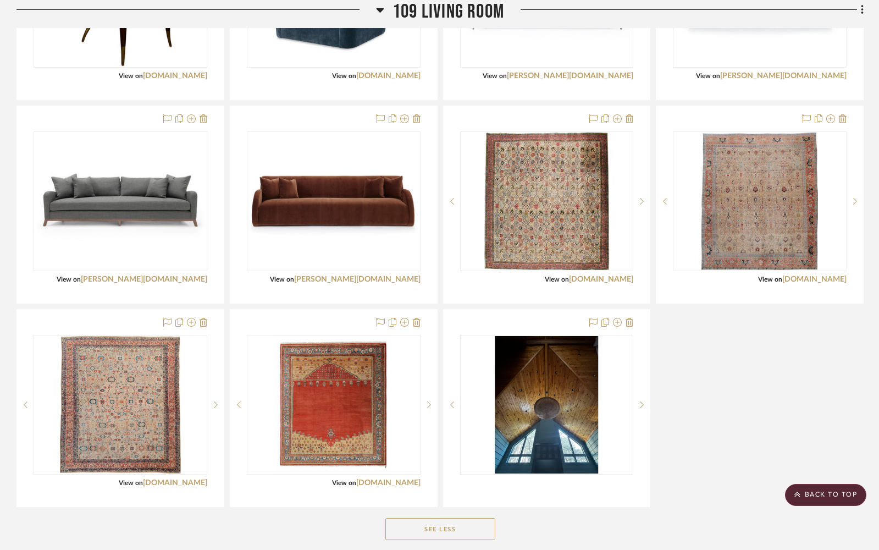
scroll to position [2906, 0]
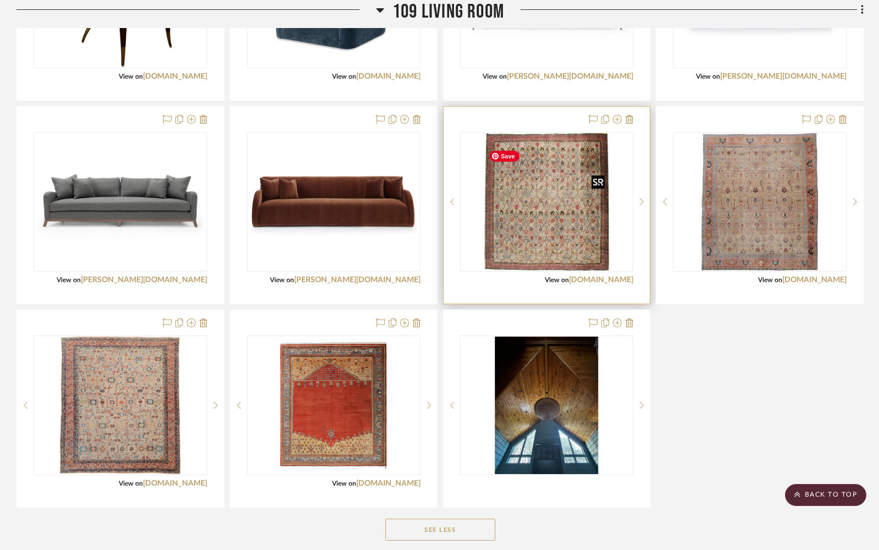
click at [510, 239] on img "0" at bounding box center [546, 201] width 125 height 137
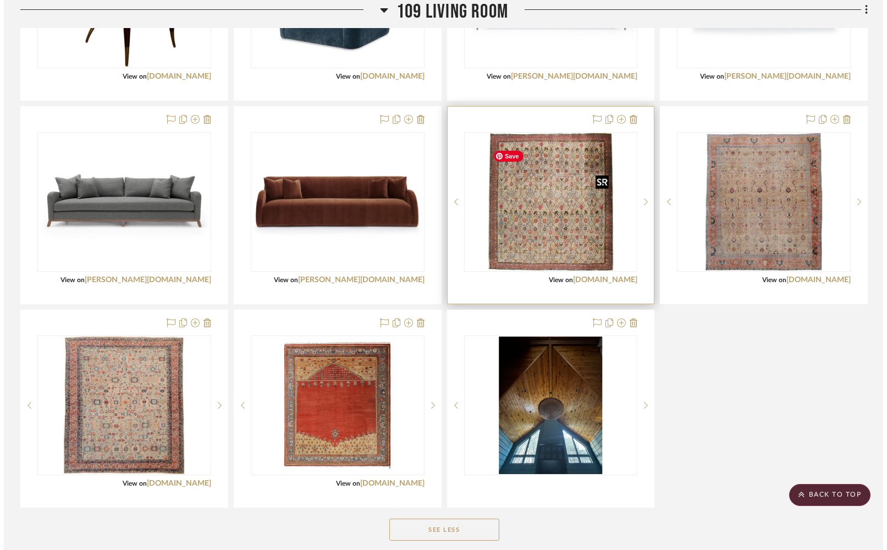
scroll to position [0, 0]
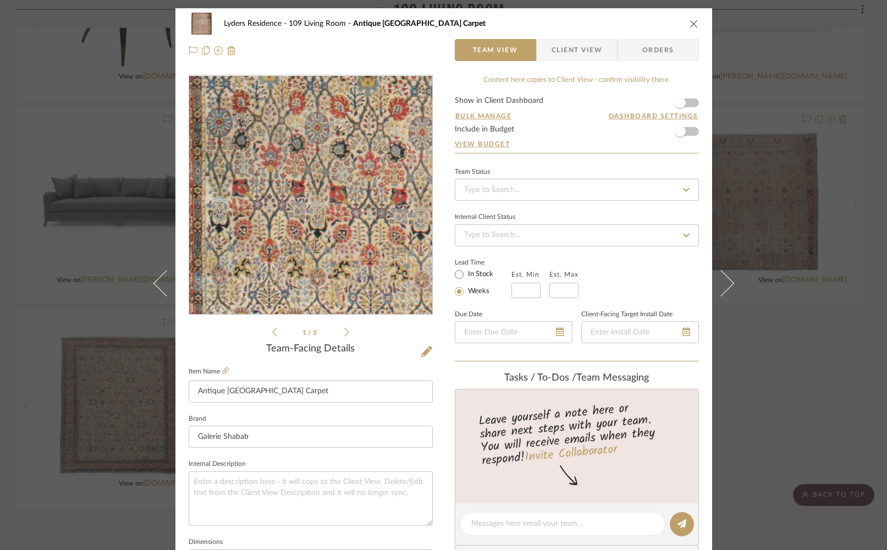
click at [251, 257] on img "0" at bounding box center [310, 195] width 217 height 239
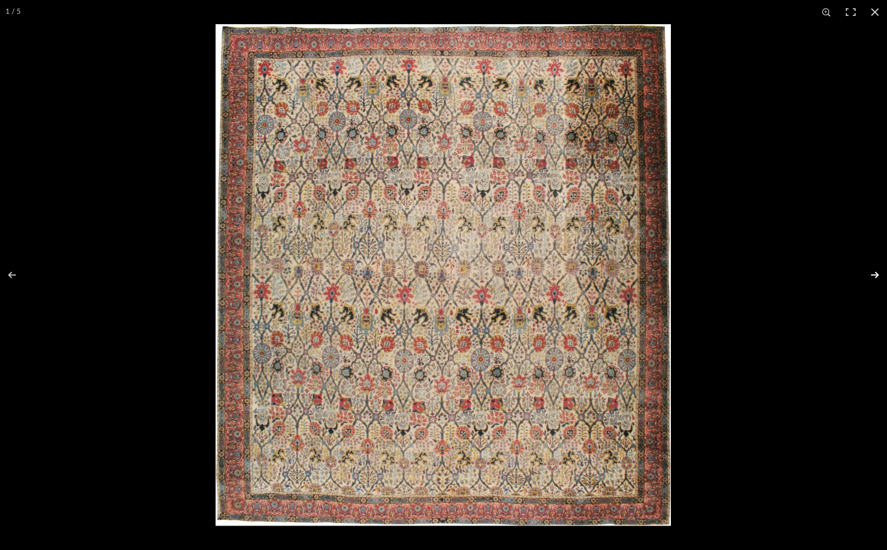
click at [853, 274] on button at bounding box center [867, 274] width 38 height 55
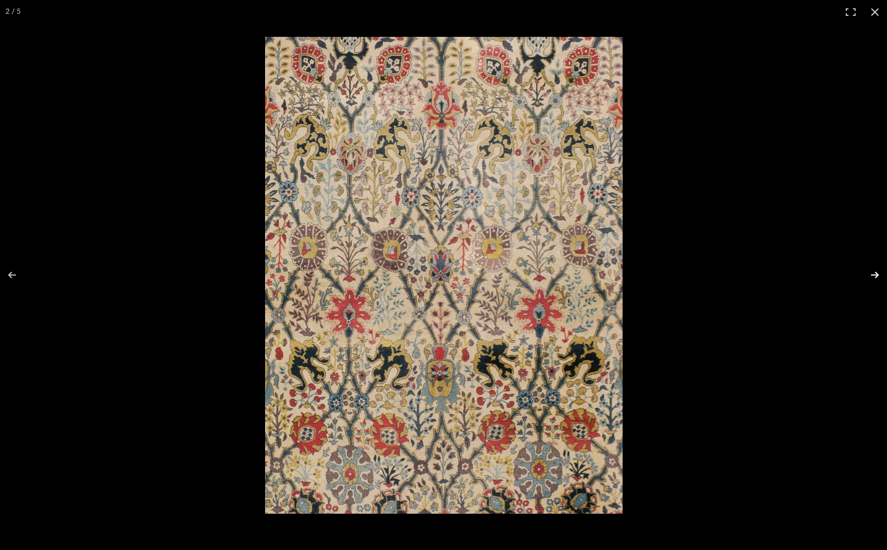
click at [853, 274] on button at bounding box center [867, 274] width 38 height 55
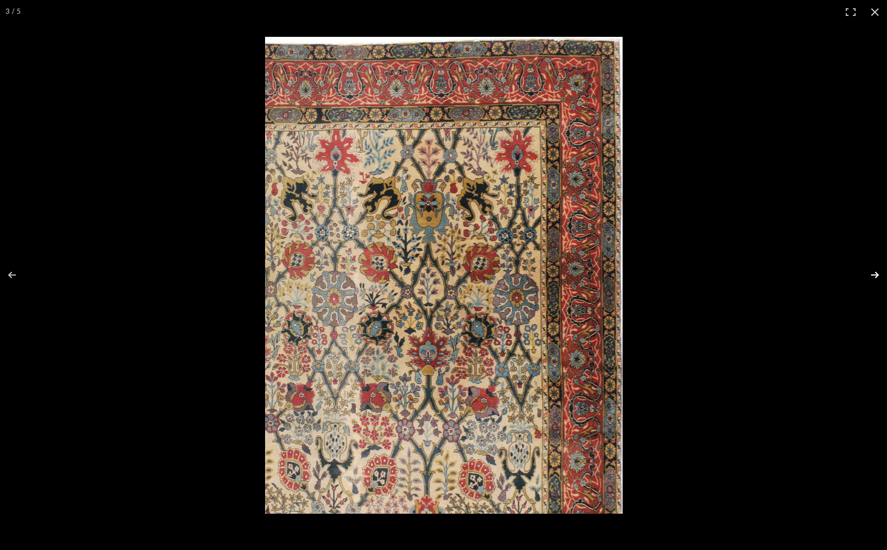
click at [853, 274] on button at bounding box center [867, 274] width 38 height 55
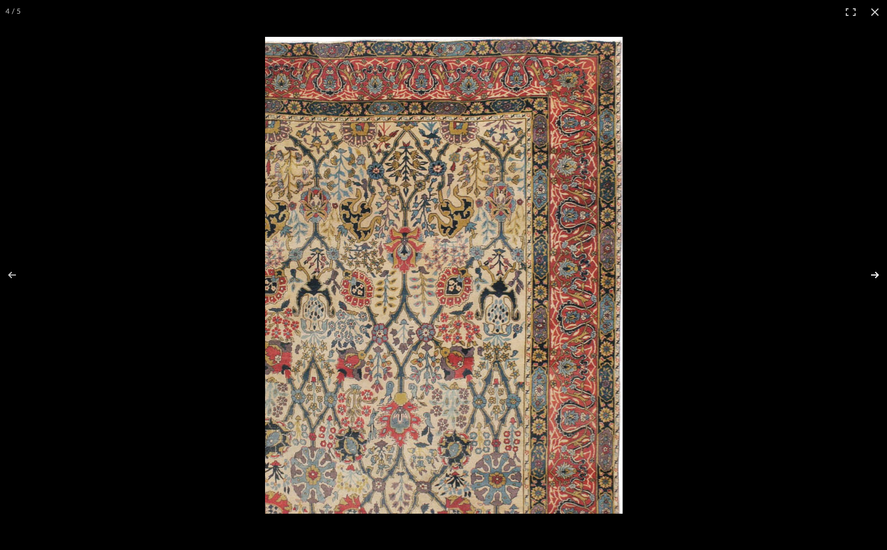
click at [853, 274] on button at bounding box center [867, 274] width 38 height 55
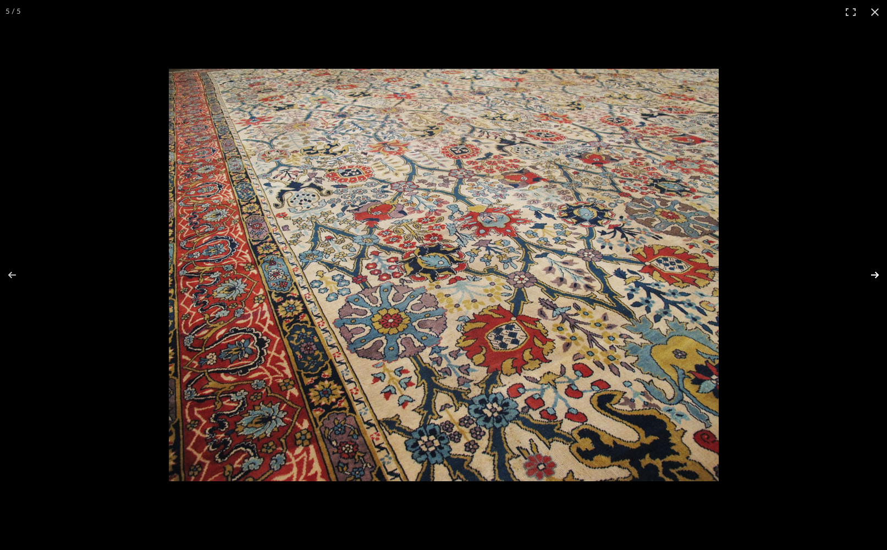
click at [853, 274] on button at bounding box center [867, 274] width 38 height 55
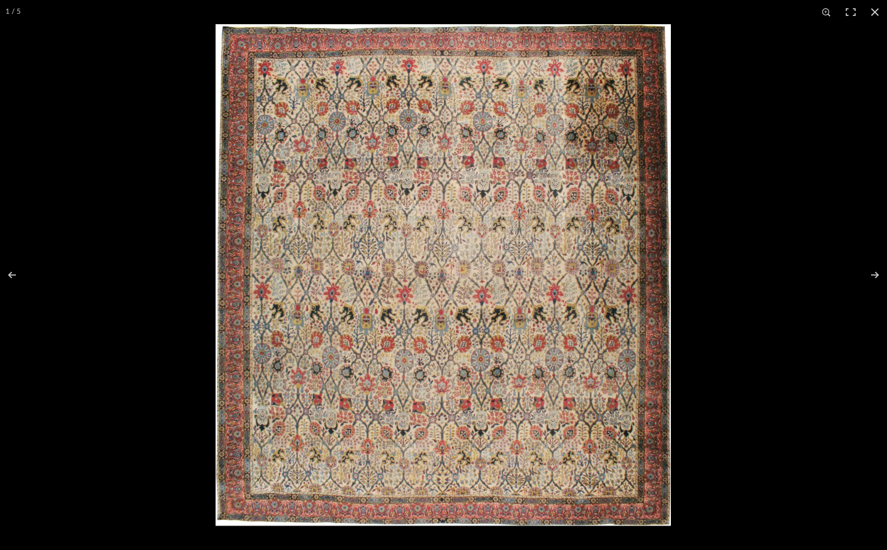
click at [853, 13] on button at bounding box center [875, 12] width 24 height 24
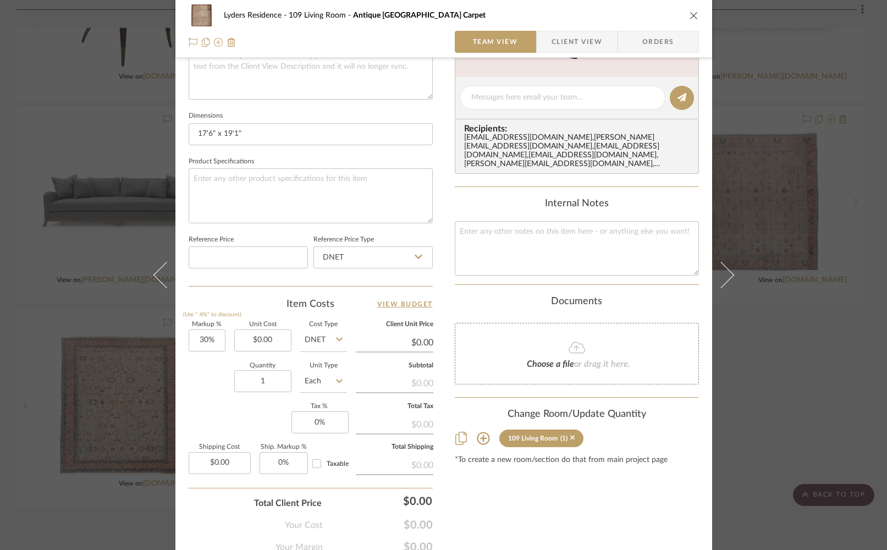
scroll to position [472, 0]
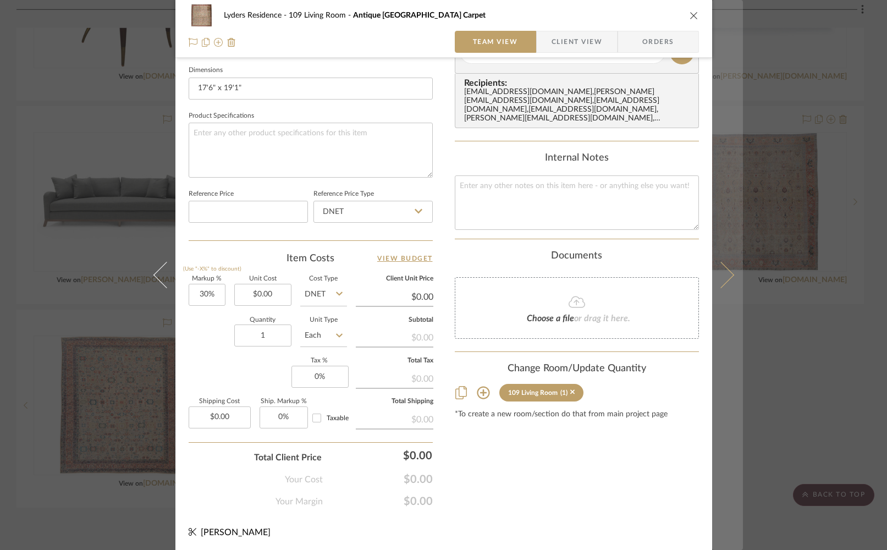
click at [721, 276] on icon at bounding box center [720, 275] width 26 height 26
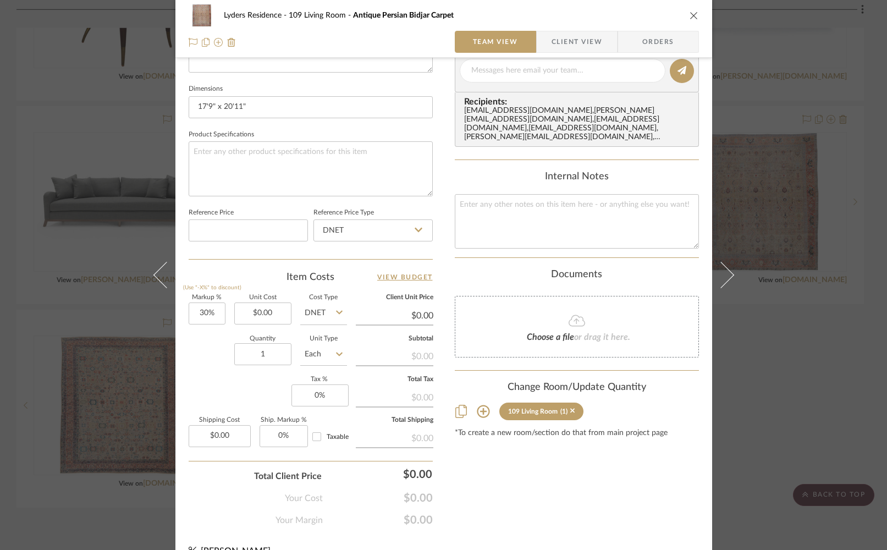
scroll to position [461, 0]
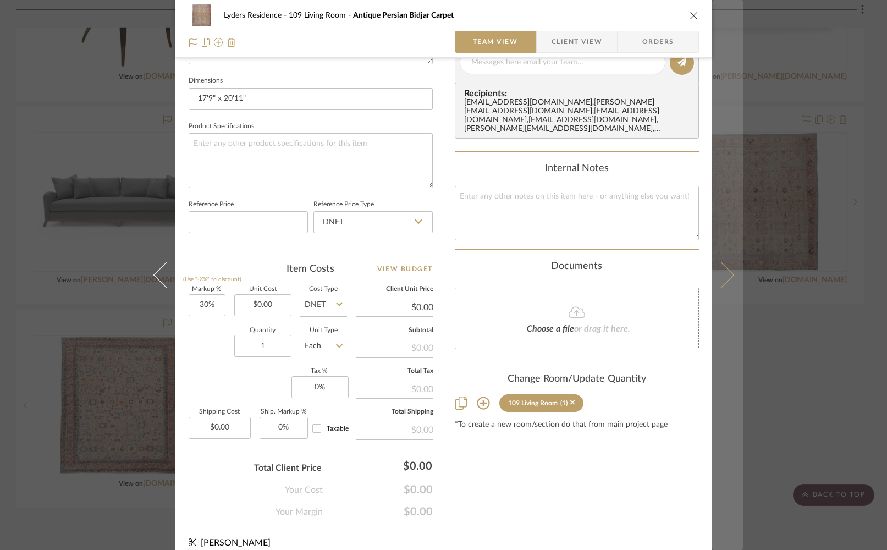
click at [720, 280] on icon at bounding box center [720, 275] width 26 height 26
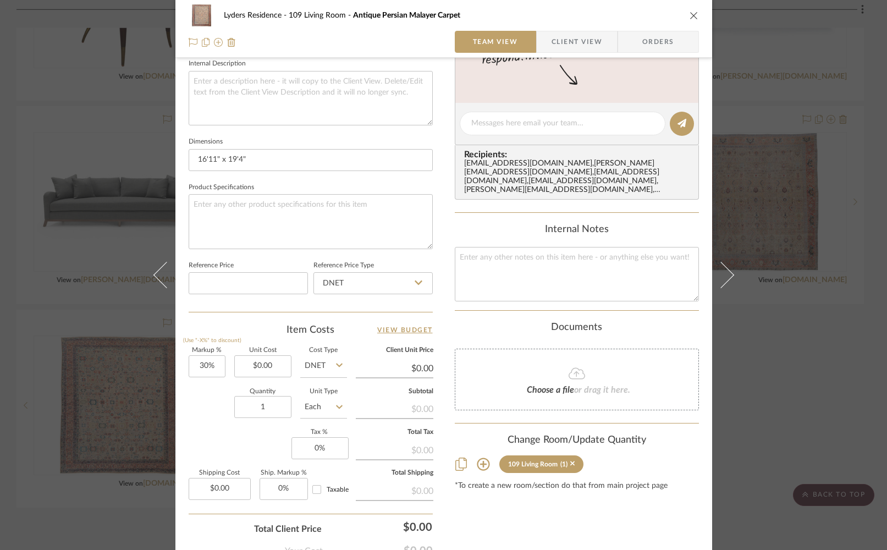
scroll to position [413, 0]
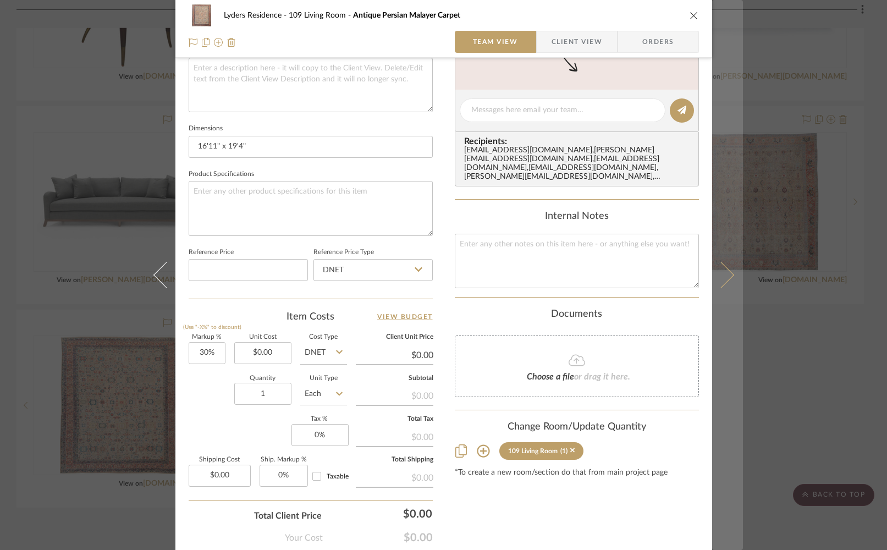
click at [721, 272] on icon at bounding box center [720, 275] width 26 height 26
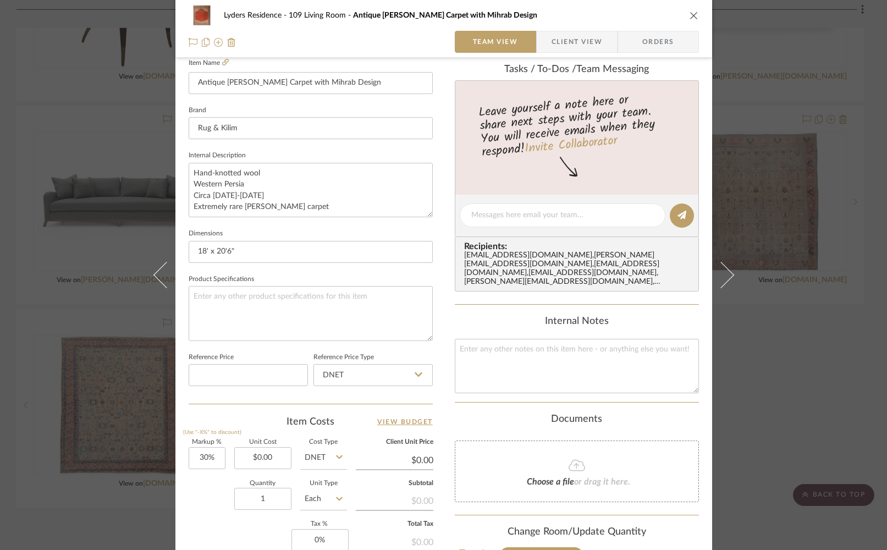
scroll to position [310, 0]
click at [689, 14] on icon "close" at bounding box center [693, 15] width 9 height 9
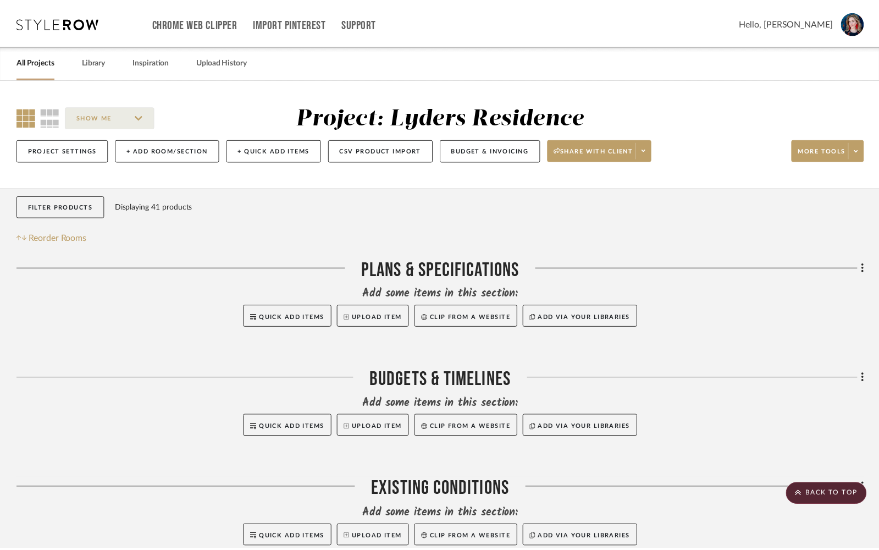
scroll to position [2906, 0]
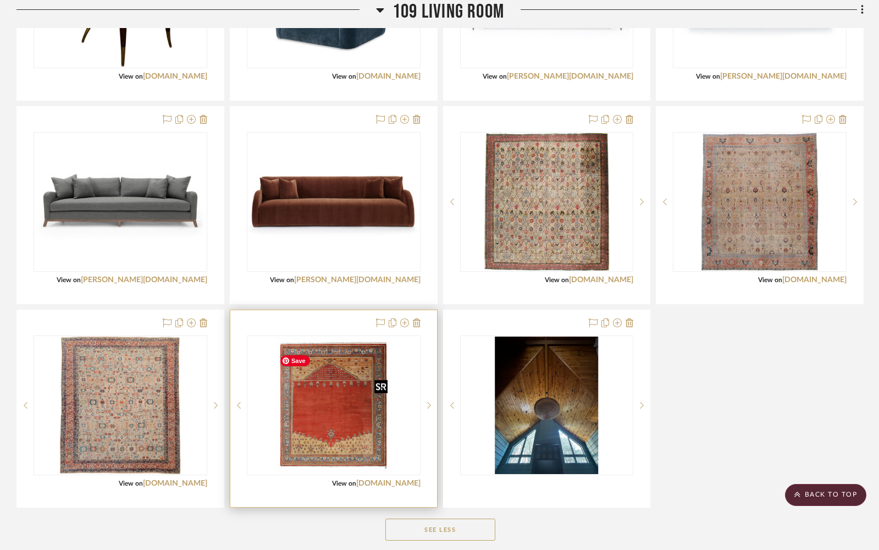
click at [347, 443] on img "0" at bounding box center [334, 404] width 118 height 137
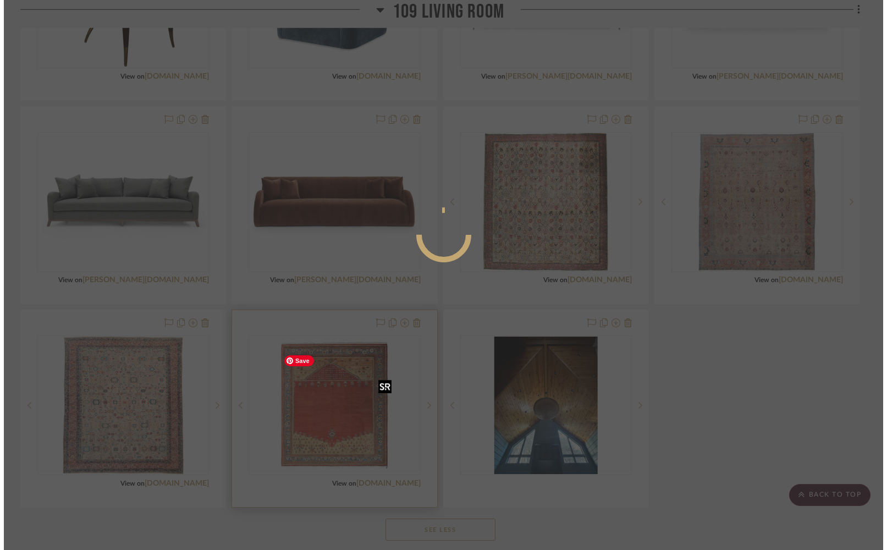
scroll to position [0, 0]
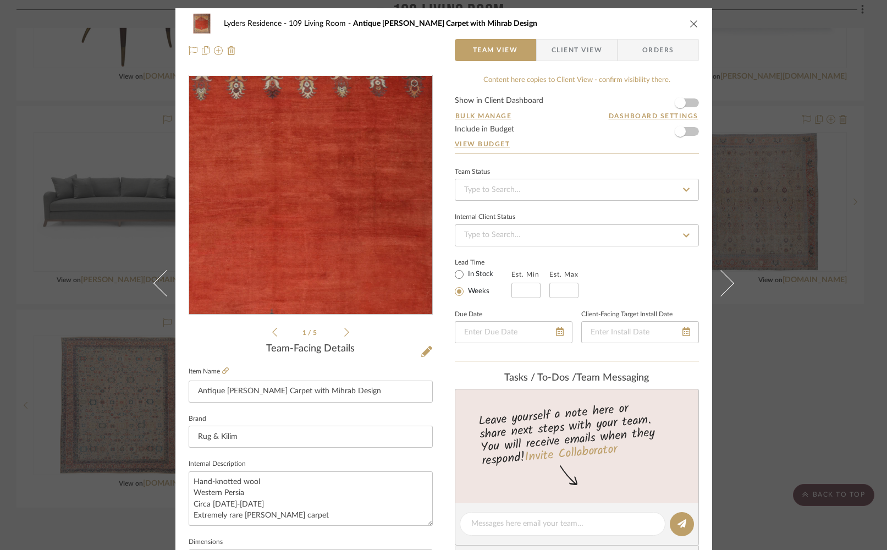
click at [315, 196] on img "0" at bounding box center [309, 195] width 203 height 239
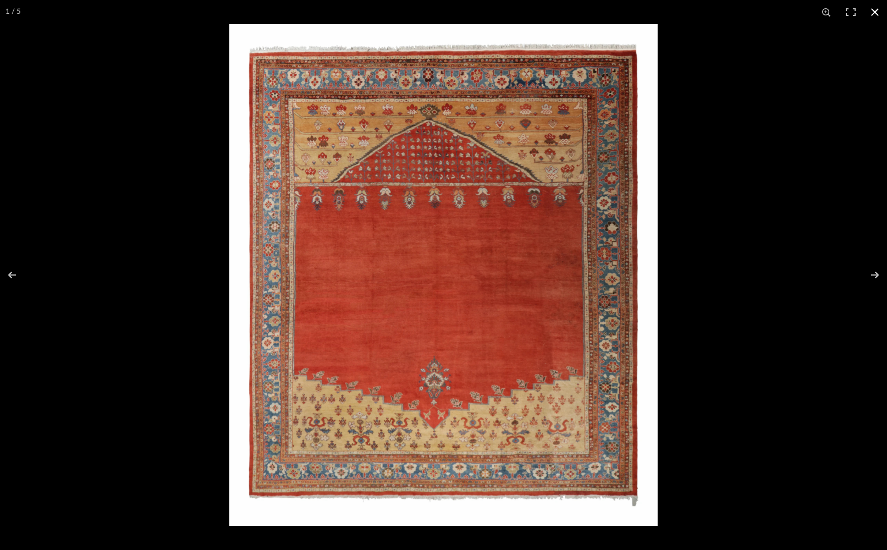
click at [853, 9] on button at bounding box center [875, 12] width 24 height 24
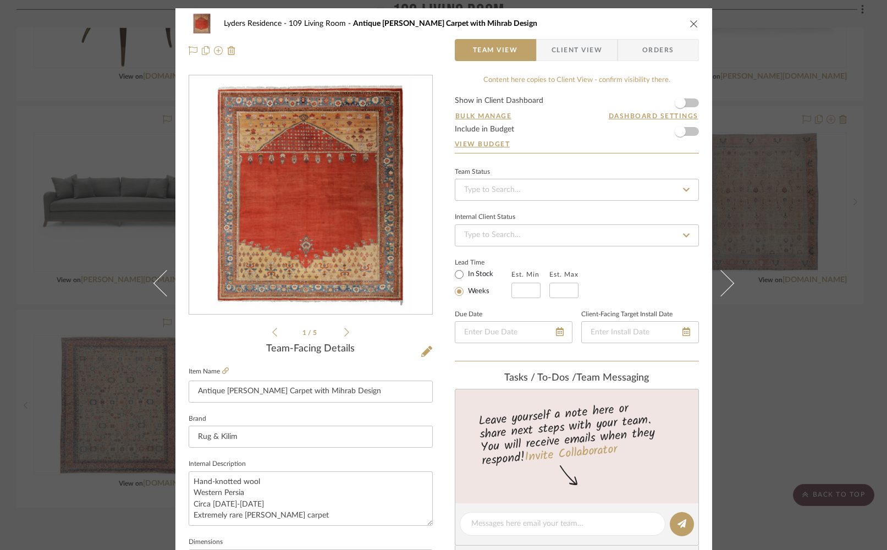
scroll to position [41, 0]
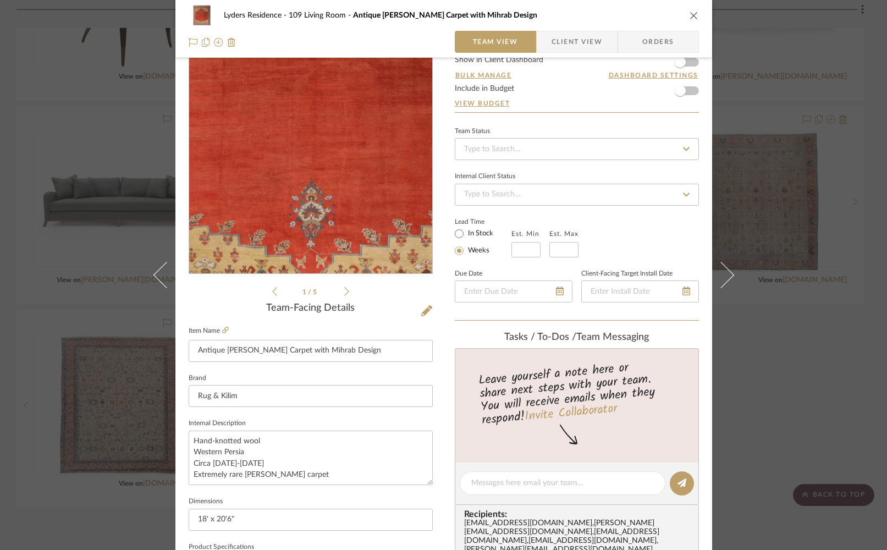
click at [302, 185] on img "0" at bounding box center [309, 154] width 203 height 239
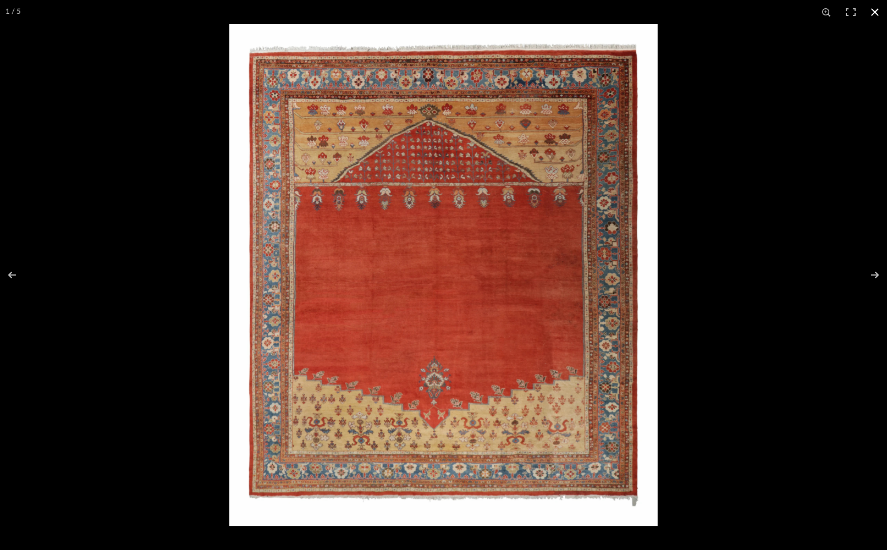
click at [853, 12] on button at bounding box center [875, 12] width 24 height 24
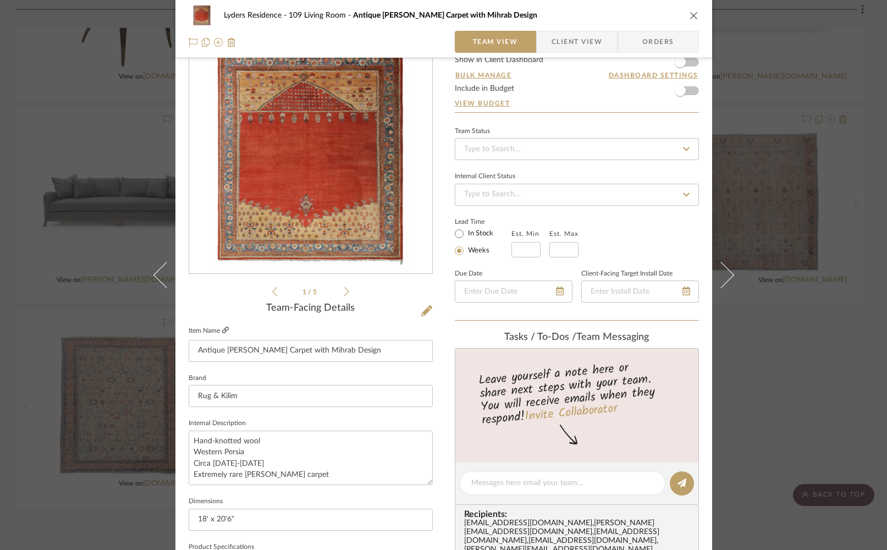
click at [222, 330] on icon at bounding box center [225, 330] width 7 height 7
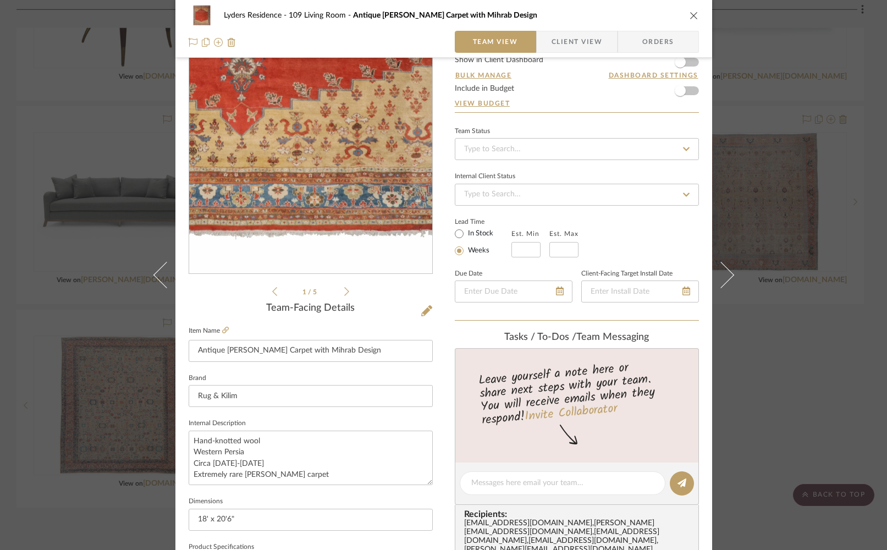
click at [325, 235] on img "0" at bounding box center [309, 154] width 203 height 239
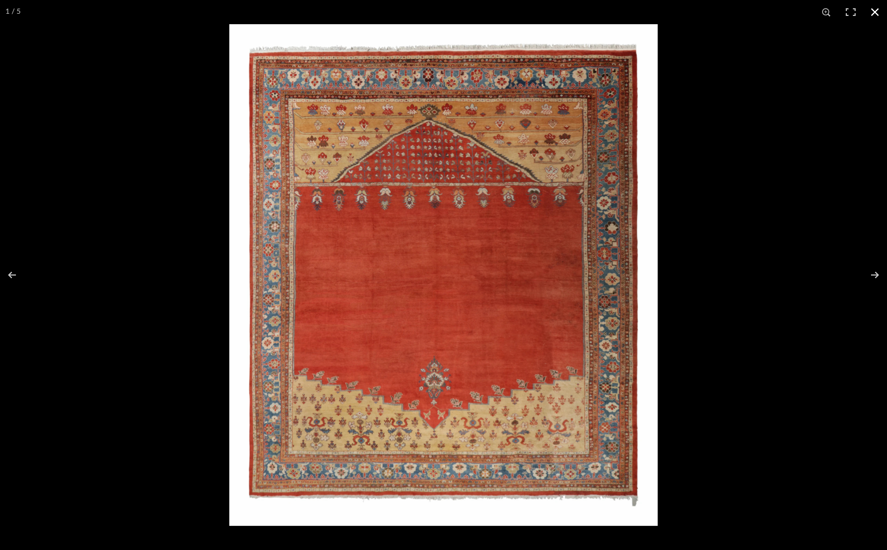
click at [853, 15] on button at bounding box center [875, 12] width 24 height 24
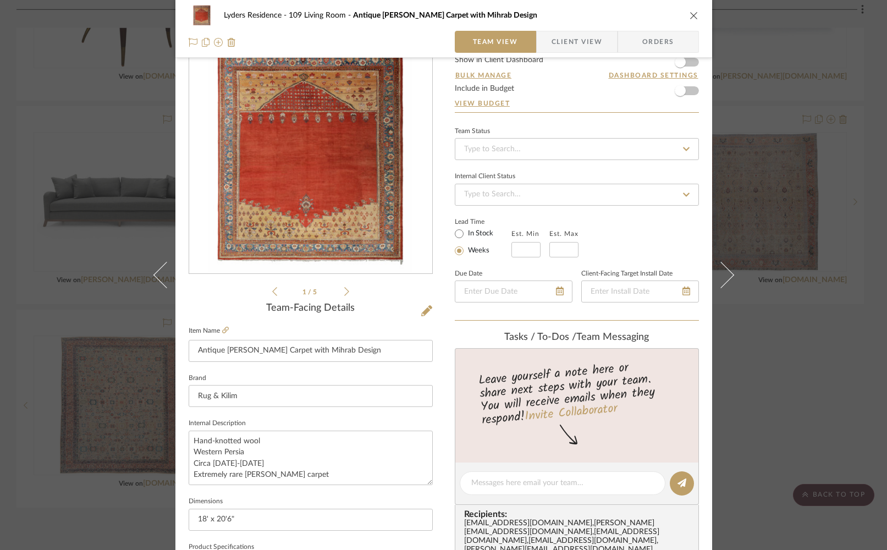
drag, startPoint x: 690, startPoint y: 16, endPoint x: 435, endPoint y: 5, distance: 255.4
click at [689, 15] on icon "close" at bounding box center [693, 15] width 9 height 9
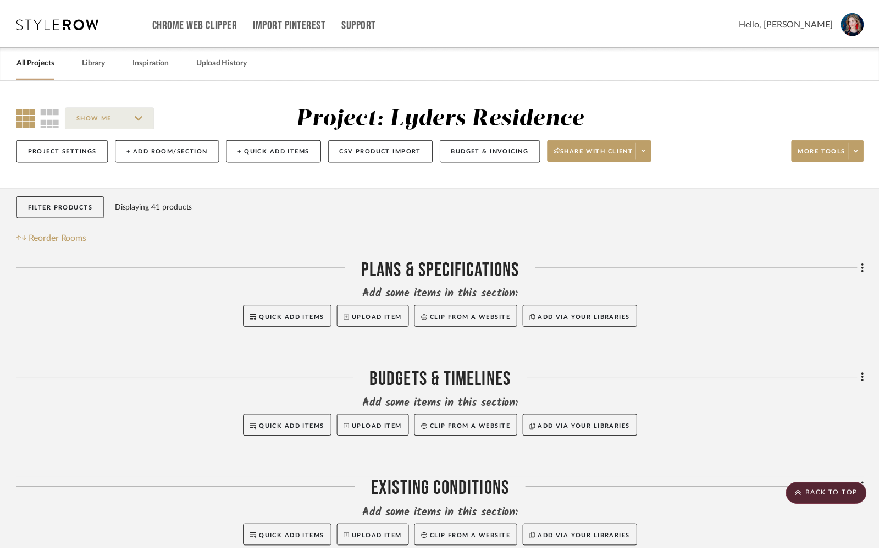
scroll to position [2906, 0]
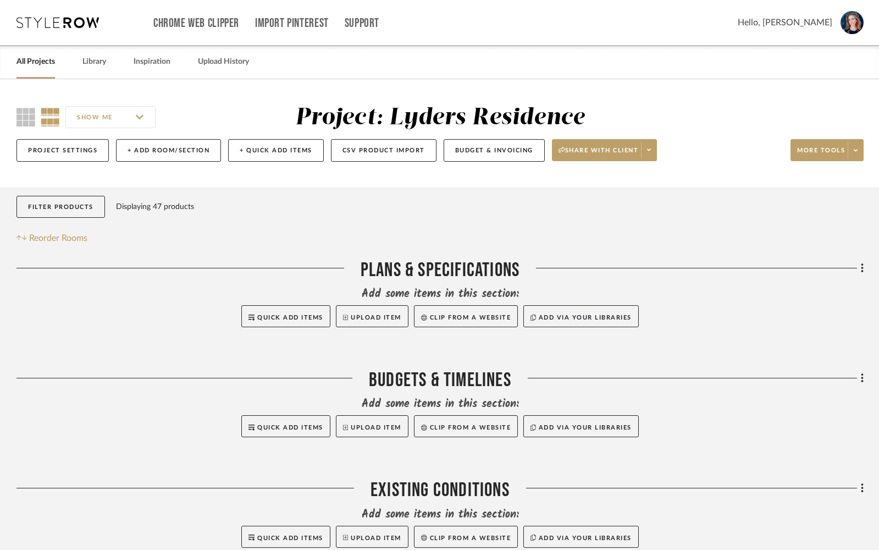
click at [15, 118] on div "SHOW ME Project: Lyders Residence Project Settings + Add Room/Section + Quick A…" at bounding box center [439, 136] width 879 height 65
click at [21, 117] on icon at bounding box center [25, 117] width 19 height 19
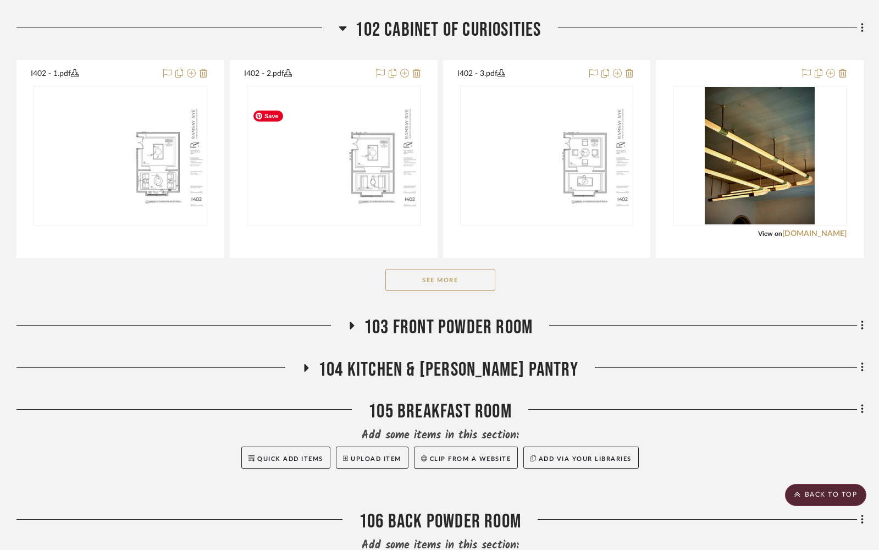
scroll to position [765, 0]
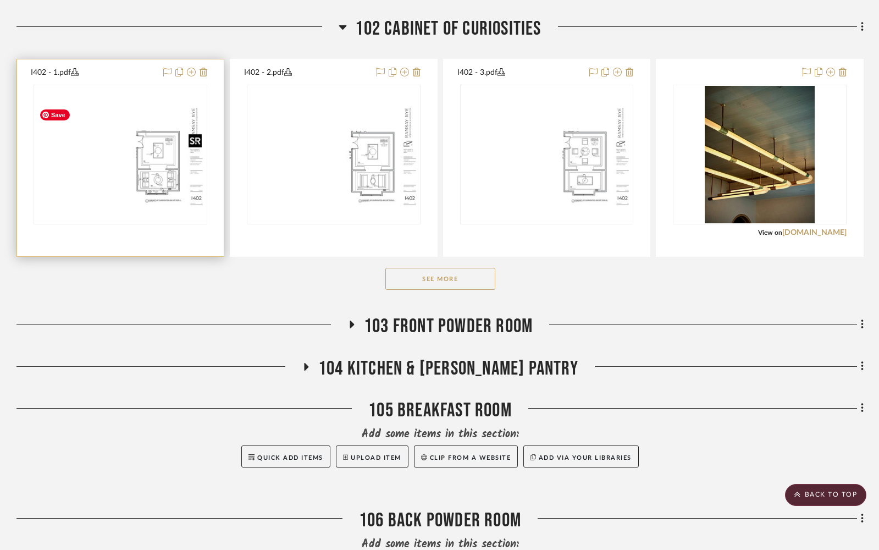
click at [161, 182] on img "0" at bounding box center [121, 155] width 172 height 111
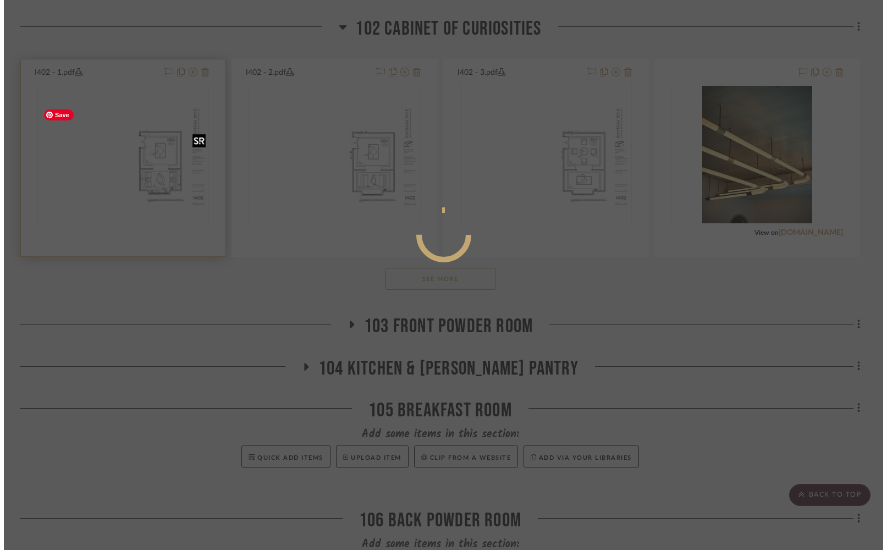
scroll to position [0, 0]
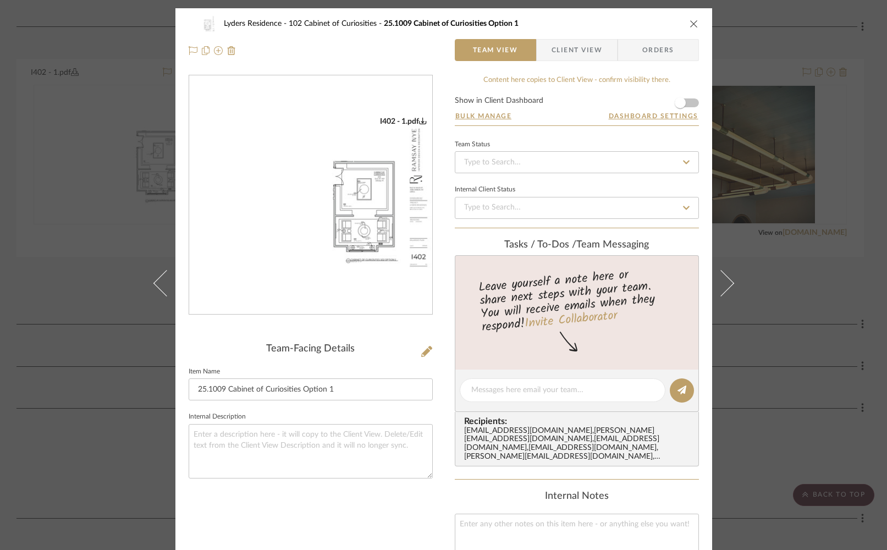
click at [333, 210] on img "0" at bounding box center [310, 195] width 243 height 157
click at [689, 21] on icon "close" at bounding box center [693, 23] width 9 height 9
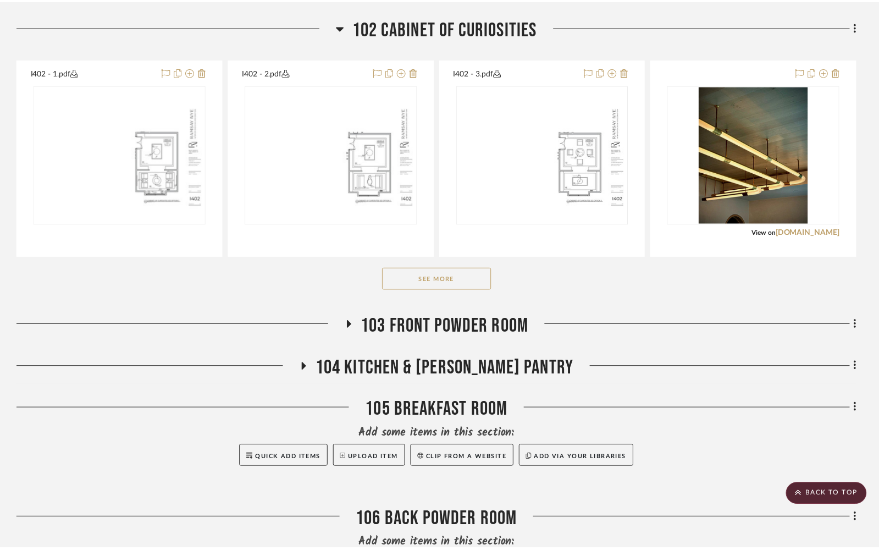
scroll to position [765, 0]
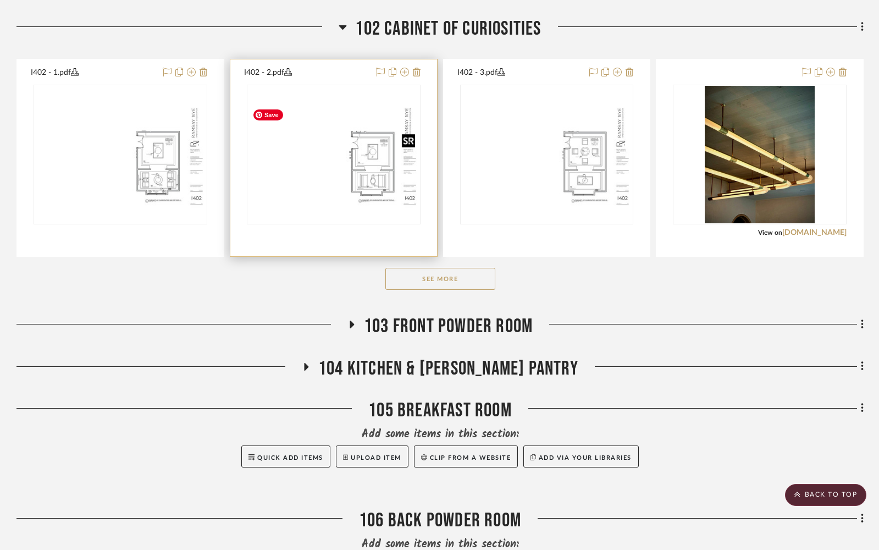
click at [350, 190] on img "0" at bounding box center [334, 155] width 172 height 111
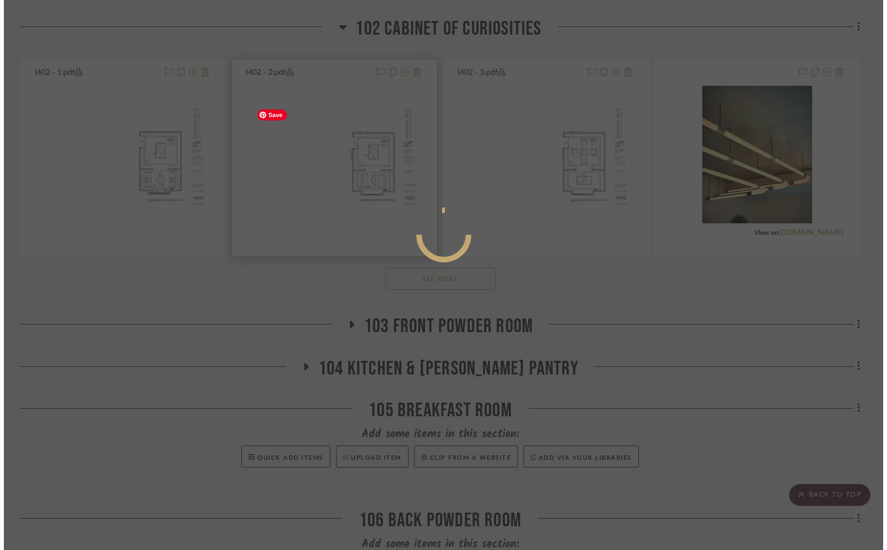
scroll to position [0, 0]
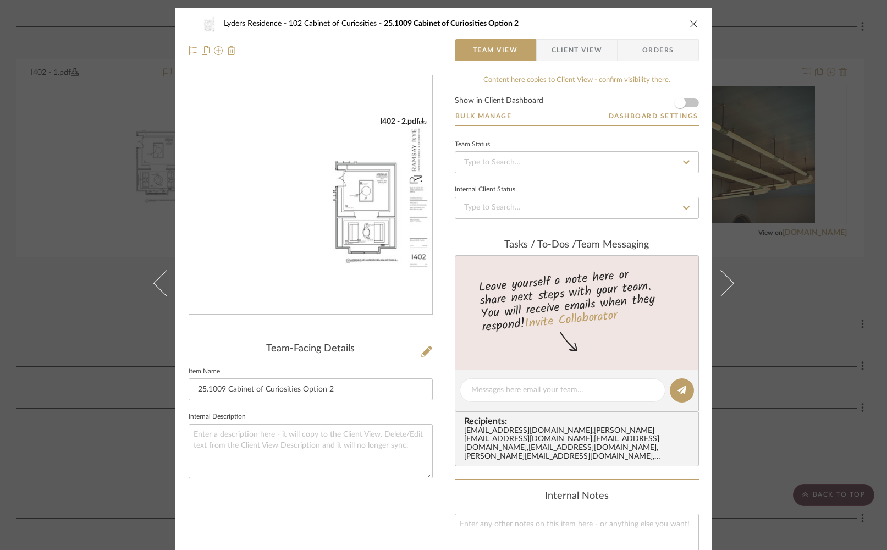
click at [350, 190] on img "0" at bounding box center [310, 195] width 243 height 157
click at [692, 21] on icon "close" at bounding box center [693, 23] width 9 height 9
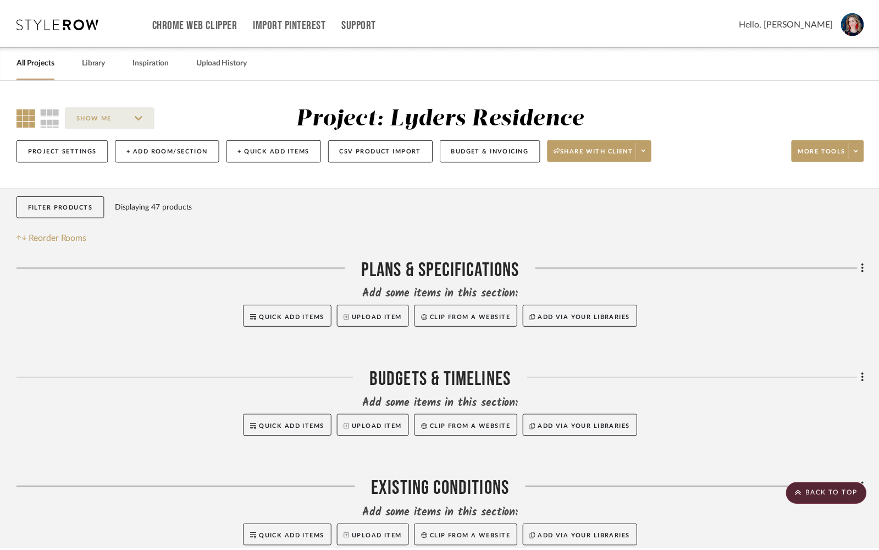
scroll to position [765, 0]
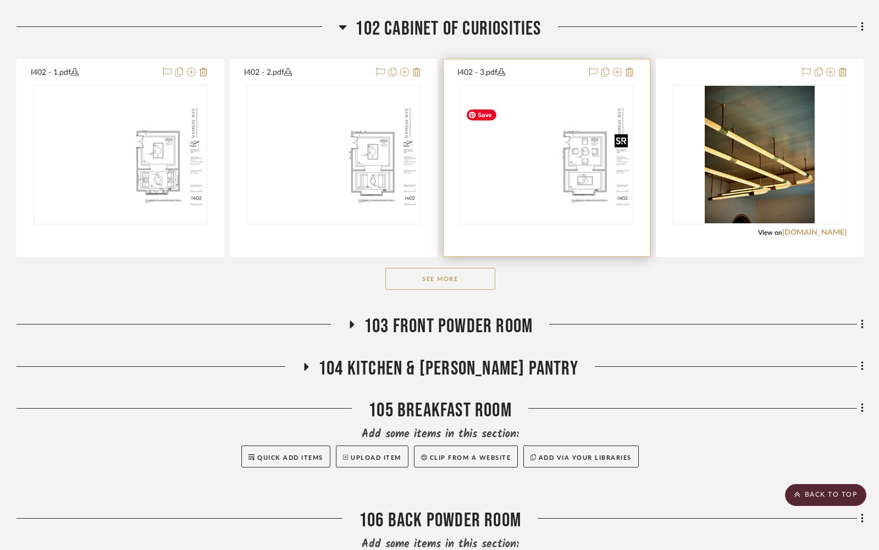
click at [578, 179] on img "0" at bounding box center [547, 155] width 172 height 111
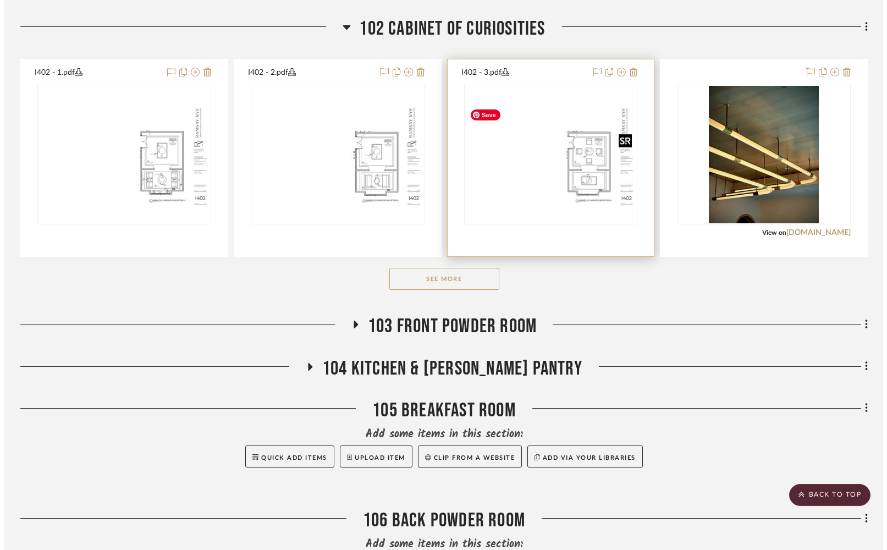
scroll to position [0, 0]
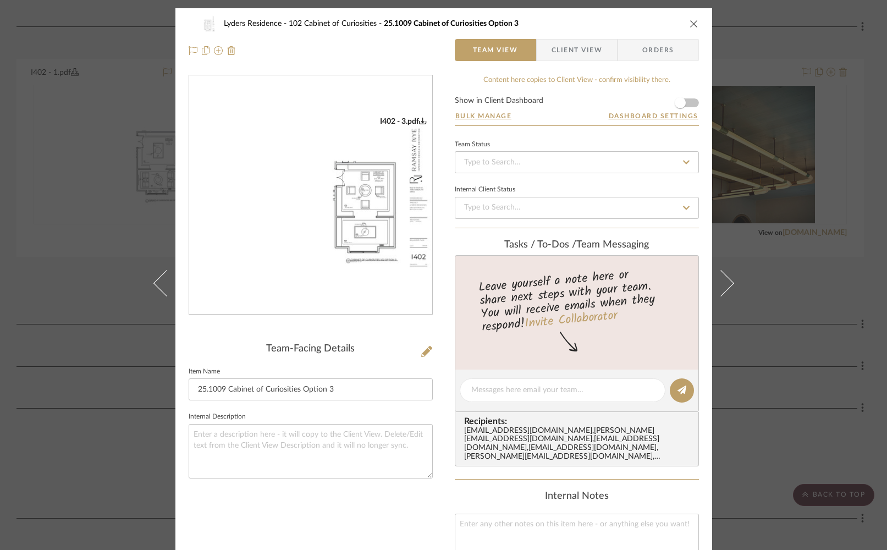
click at [304, 223] on img "0" at bounding box center [310, 195] width 243 height 157
